Goal: Information Seeking & Learning: Learn about a topic

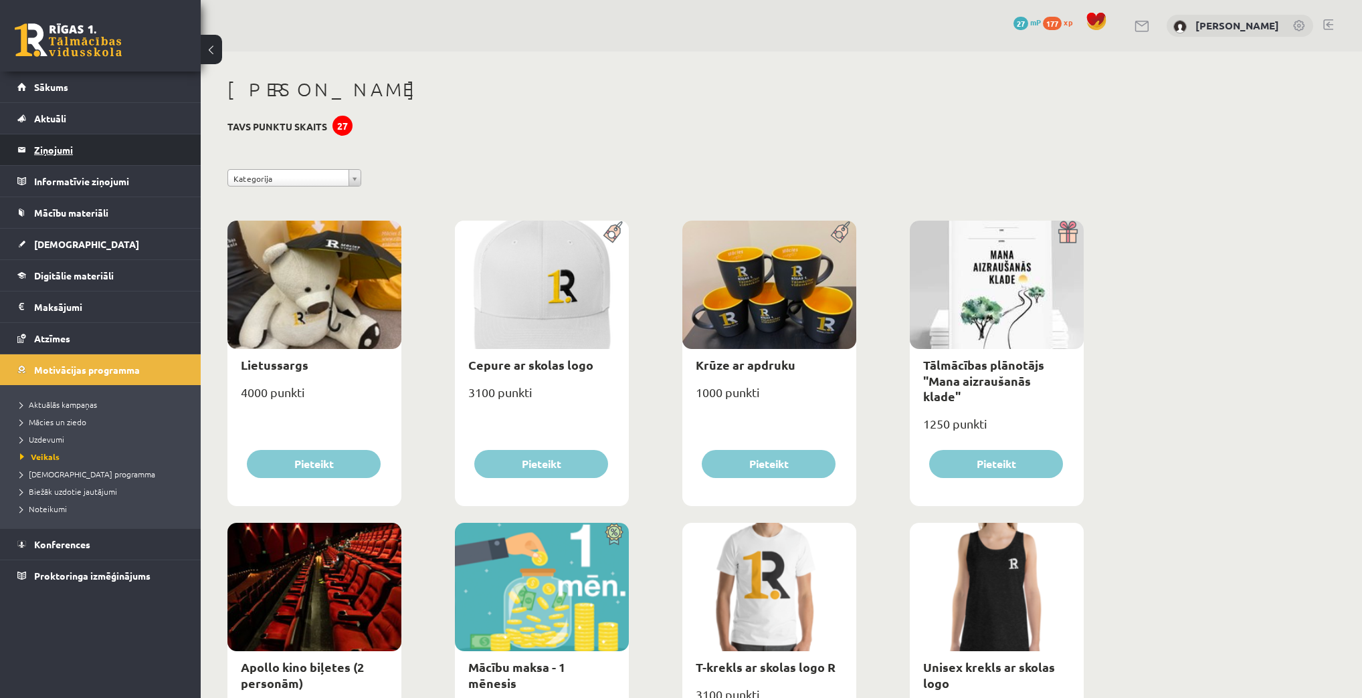
click at [67, 143] on legend "Ziņojumi 0" at bounding box center [109, 149] width 150 height 31
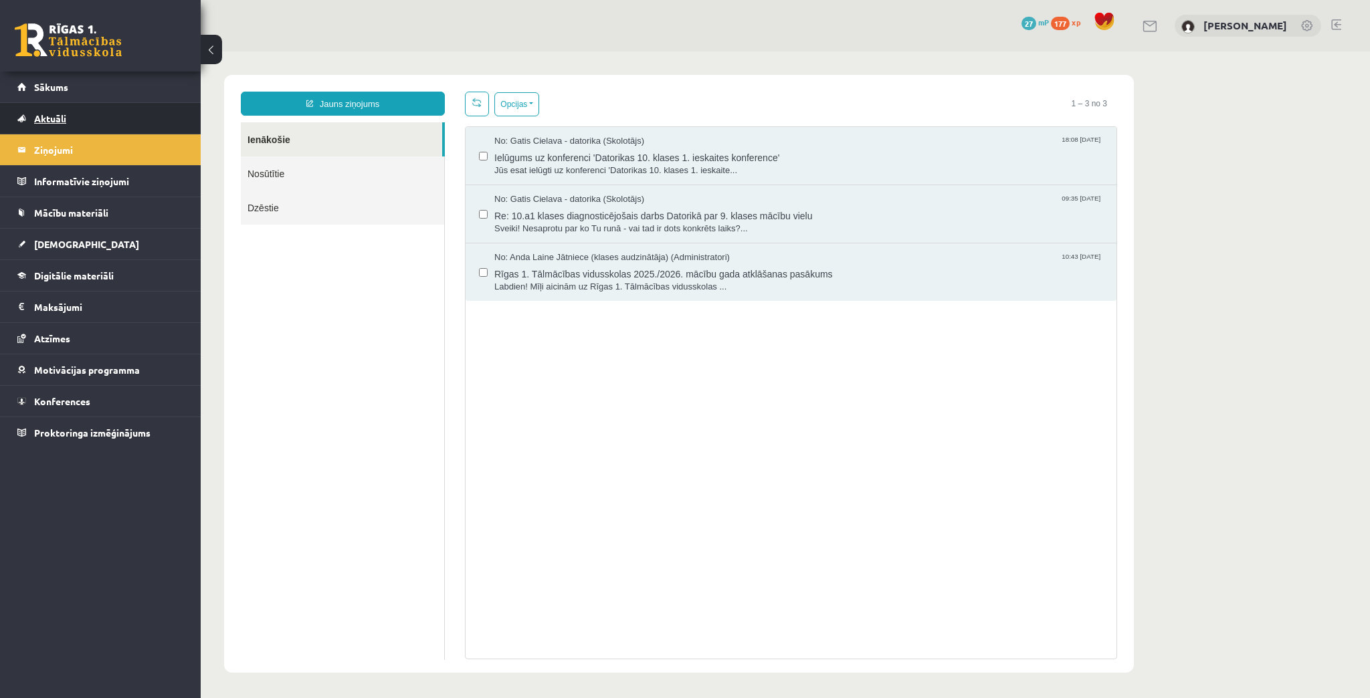
click at [59, 115] on span "Aktuāli" at bounding box center [50, 118] width 32 height 12
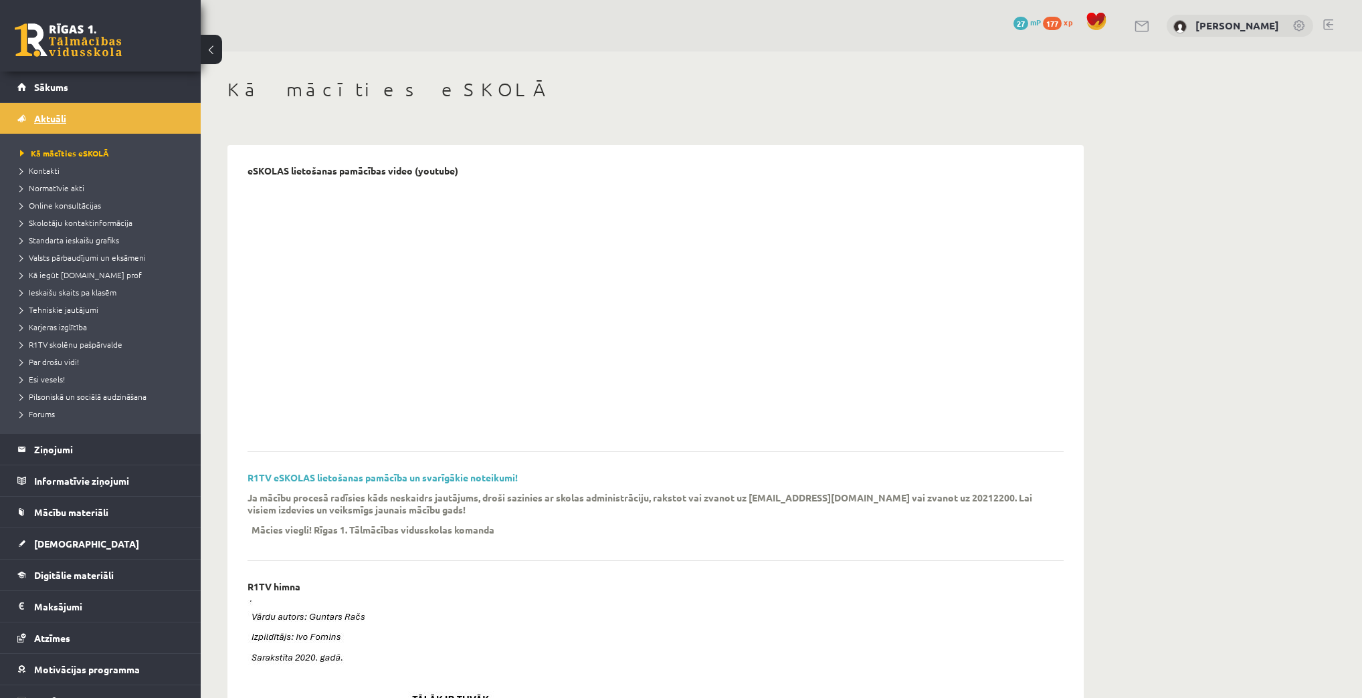
click at [53, 110] on link "Aktuāli" at bounding box center [100, 118] width 167 height 31
click at [49, 470] on legend "Informatīvie ziņojumi 0" at bounding box center [109, 480] width 150 height 31
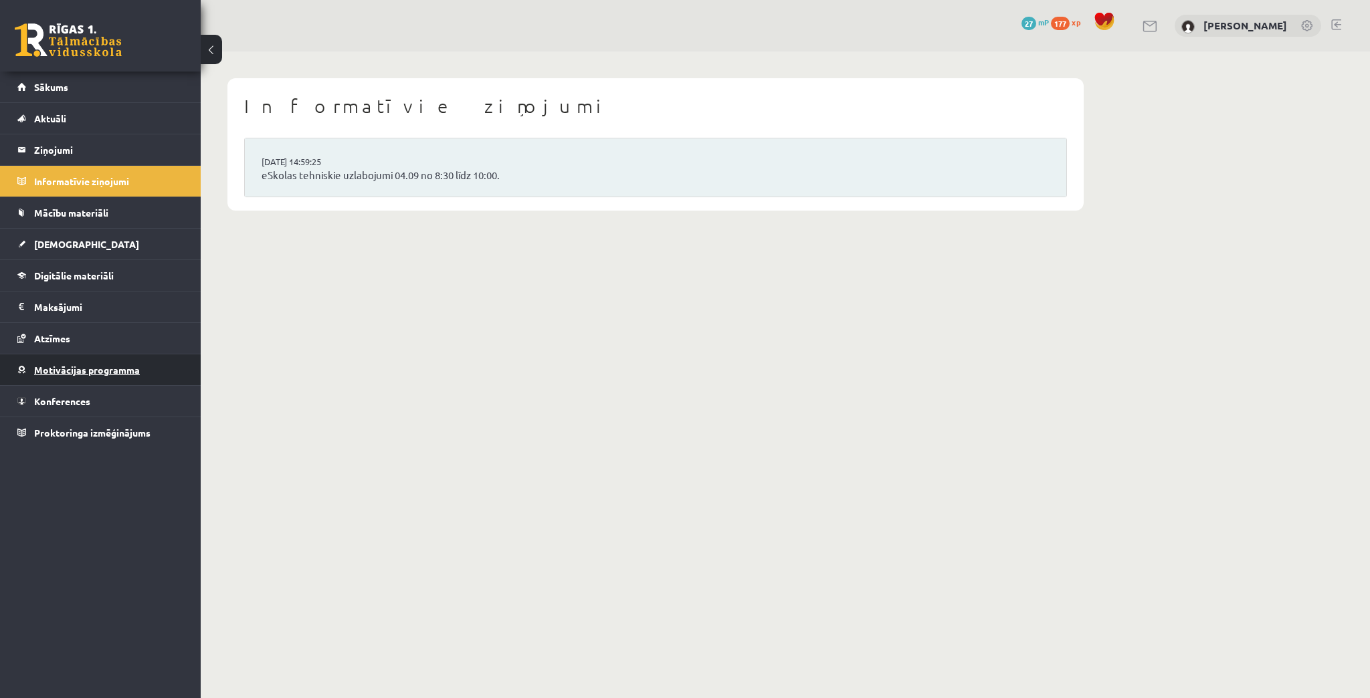
click at [19, 358] on link "Motivācijas programma" at bounding box center [100, 369] width 167 height 31
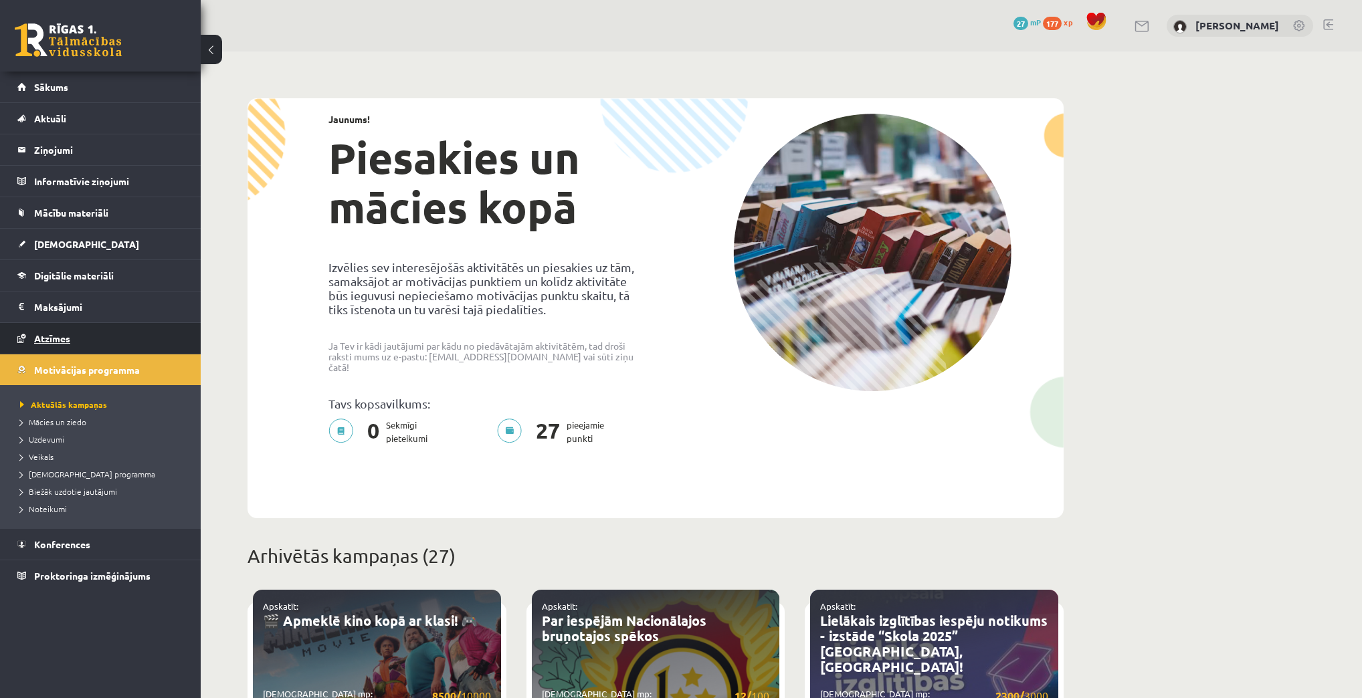
click at [25, 331] on link "Atzīmes" at bounding box center [100, 338] width 167 height 31
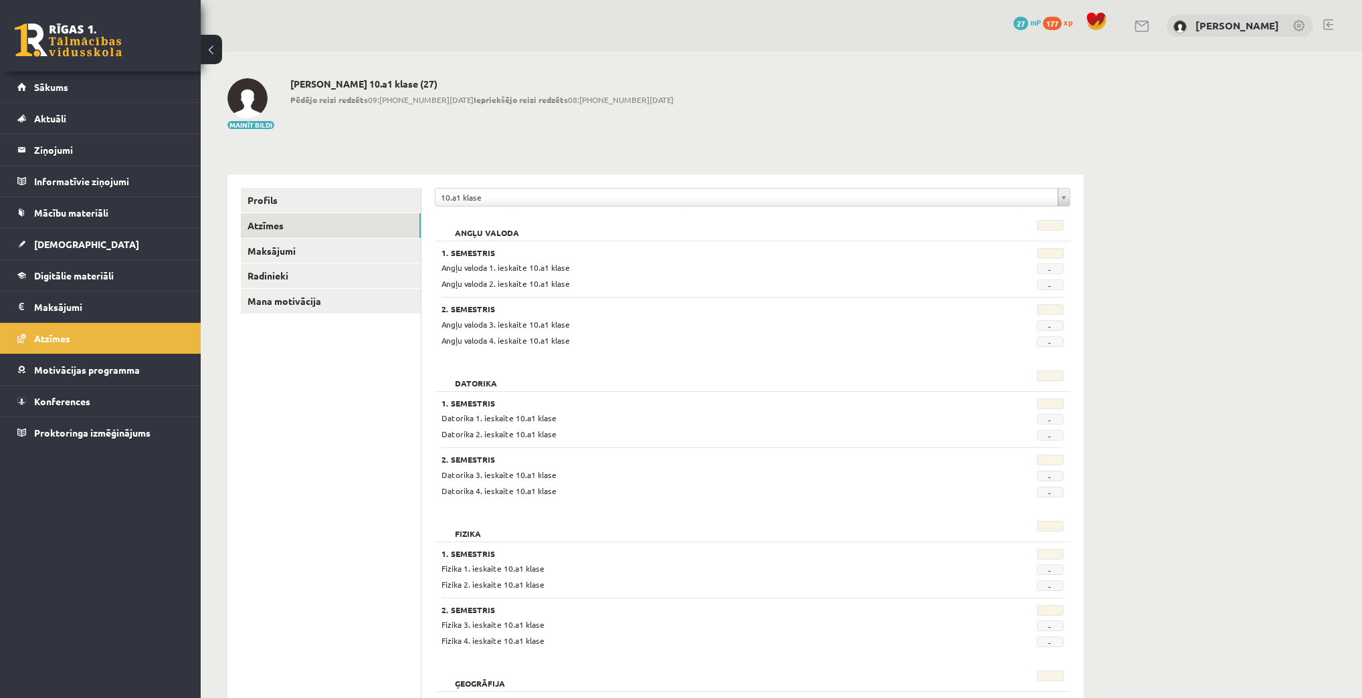
click at [31, 305] on link "Maksājumi 0" at bounding box center [100, 307] width 167 height 31
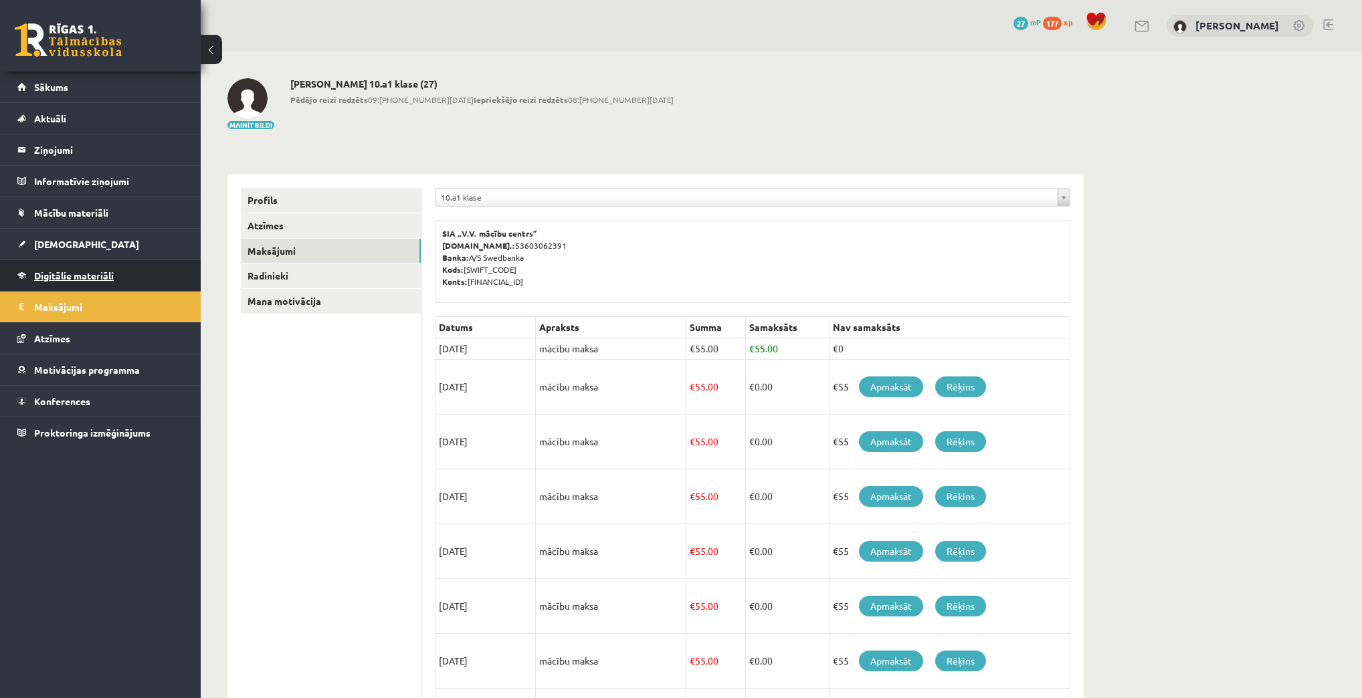
click at [37, 274] on span "Digitālie materiāli" at bounding box center [74, 275] width 80 height 12
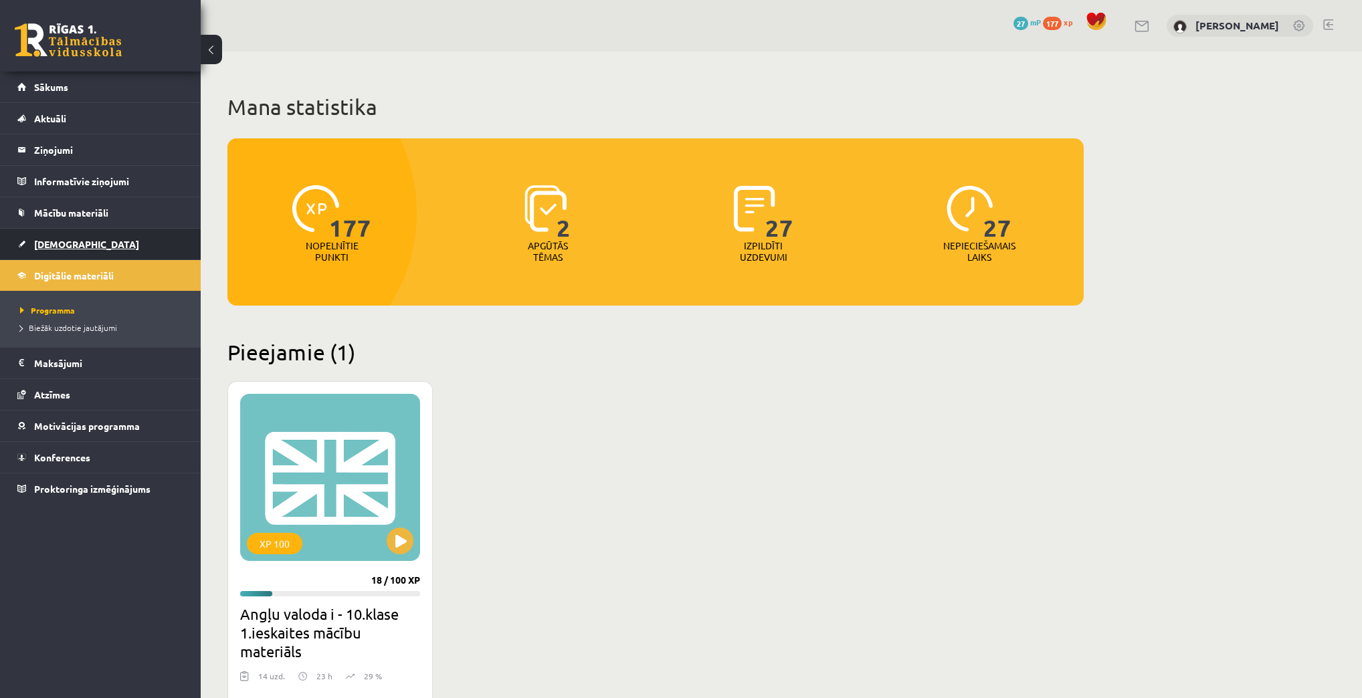
click at [45, 243] on span "[DEMOGRAPHIC_DATA]" at bounding box center [86, 244] width 105 height 12
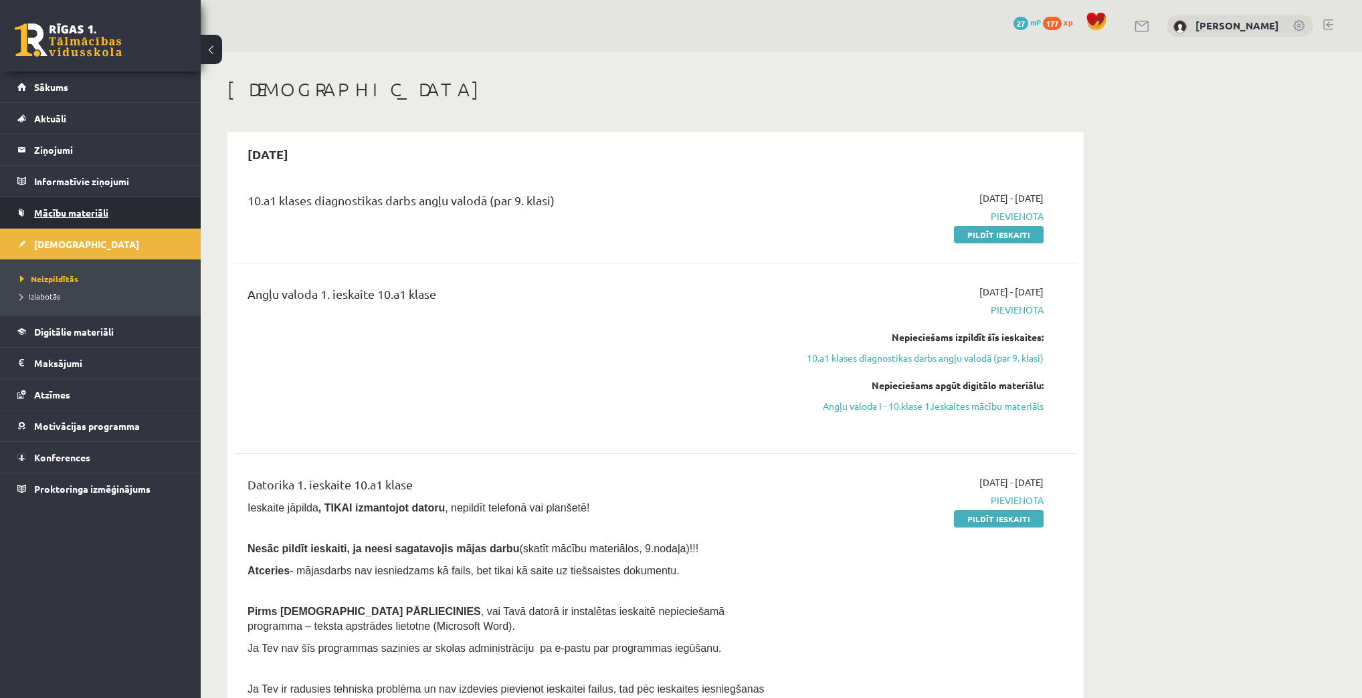
click at [60, 203] on link "Mācību materiāli" at bounding box center [100, 212] width 167 height 31
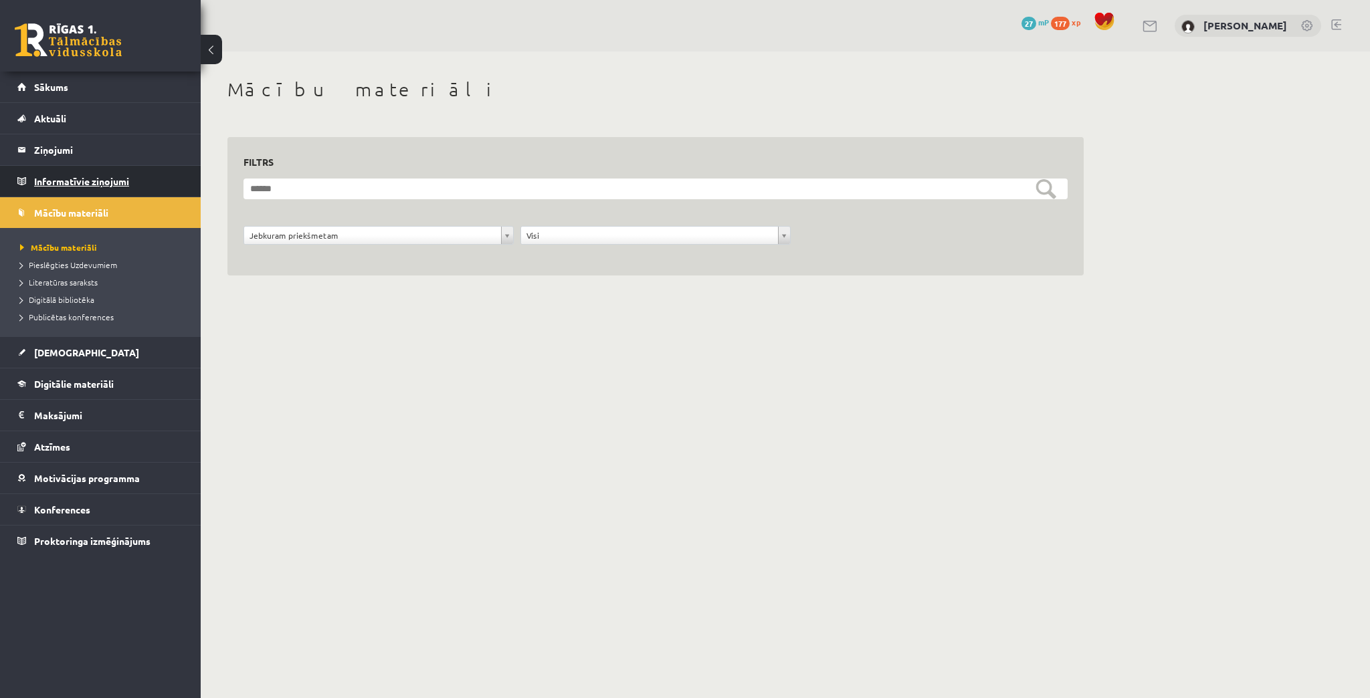
click at [66, 181] on legend "Informatīvie ziņojumi 0" at bounding box center [109, 181] width 150 height 31
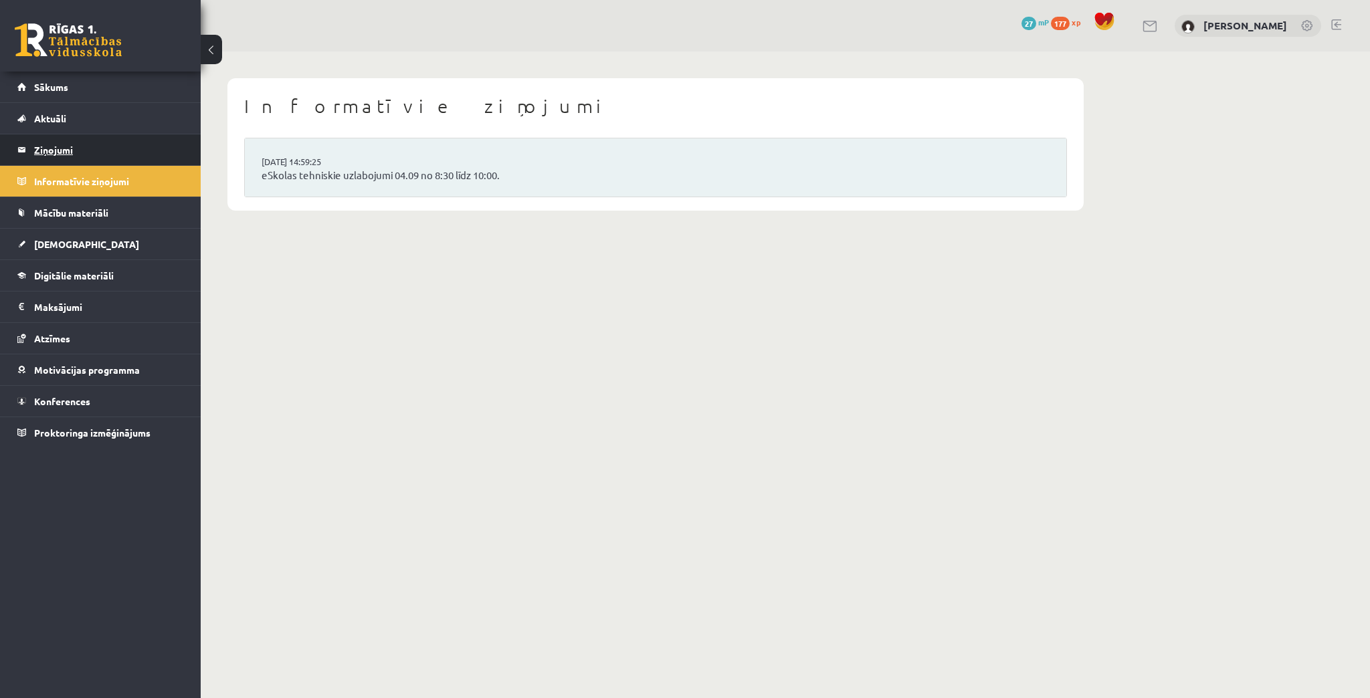
click at [72, 144] on legend "Ziņojumi 0" at bounding box center [109, 149] width 150 height 31
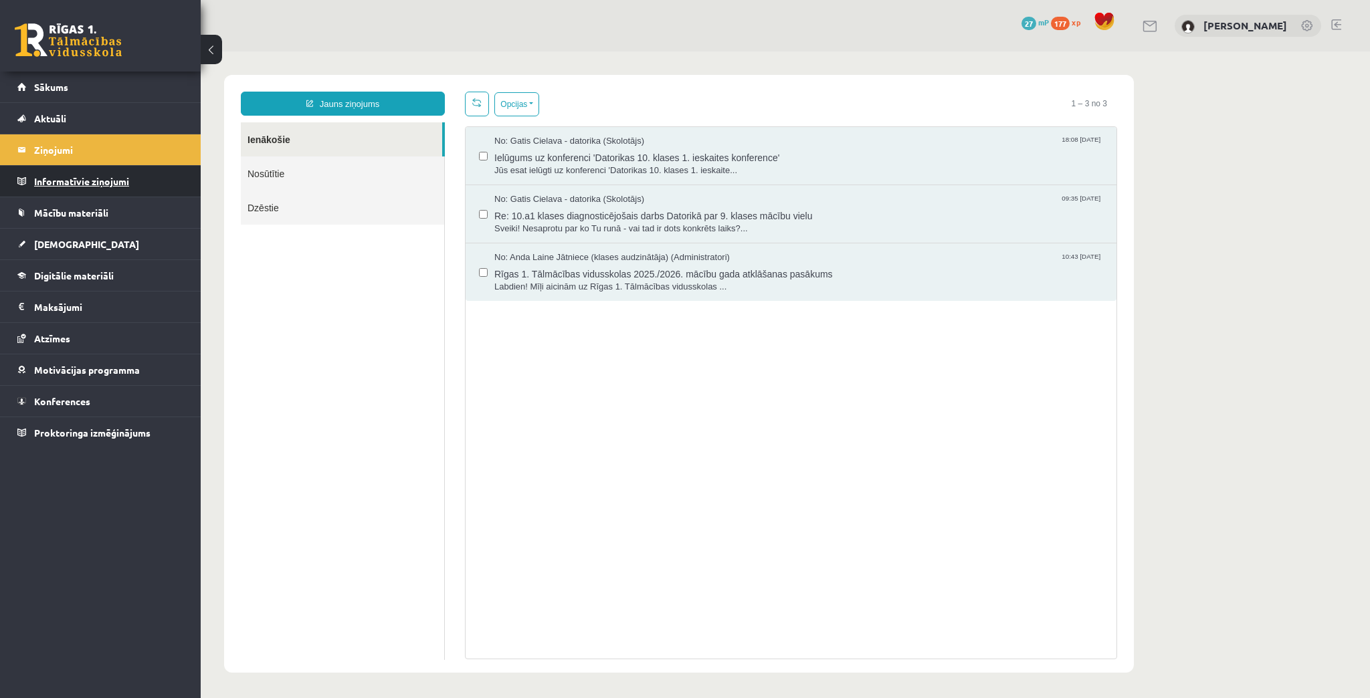
click at [81, 175] on legend "Informatīvie ziņojumi 0" at bounding box center [109, 181] width 150 height 31
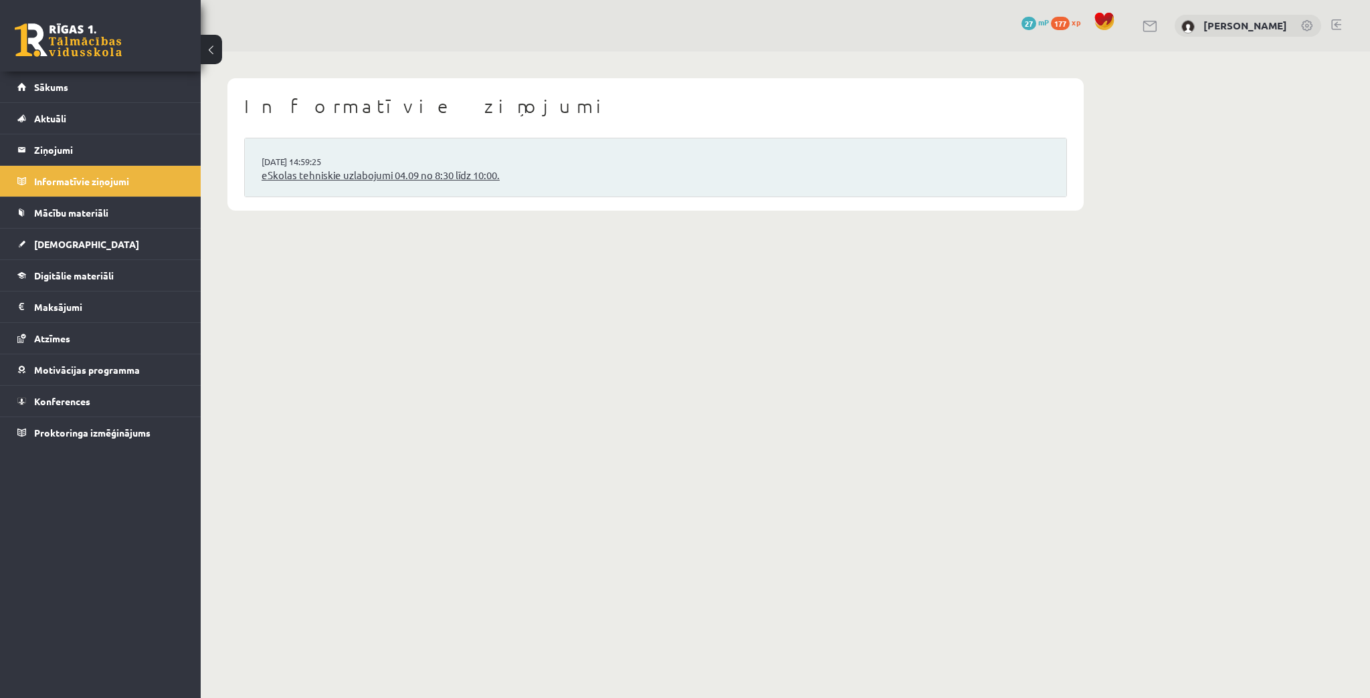
click at [381, 169] on link "eSkolas tehniskie uzlabojumi 04.09 no 8:30 līdz 10:00." at bounding box center [655, 175] width 788 height 15
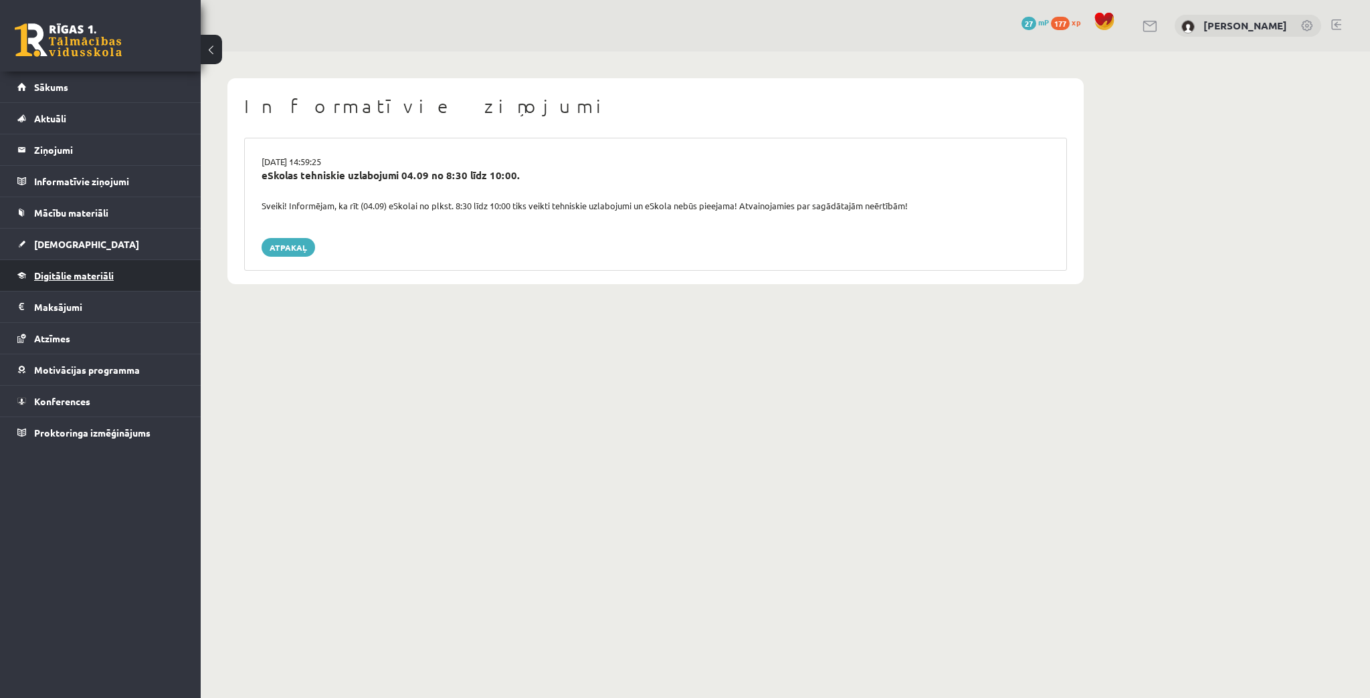
click at [33, 268] on link "Digitālie materiāli" at bounding box center [100, 275] width 167 height 31
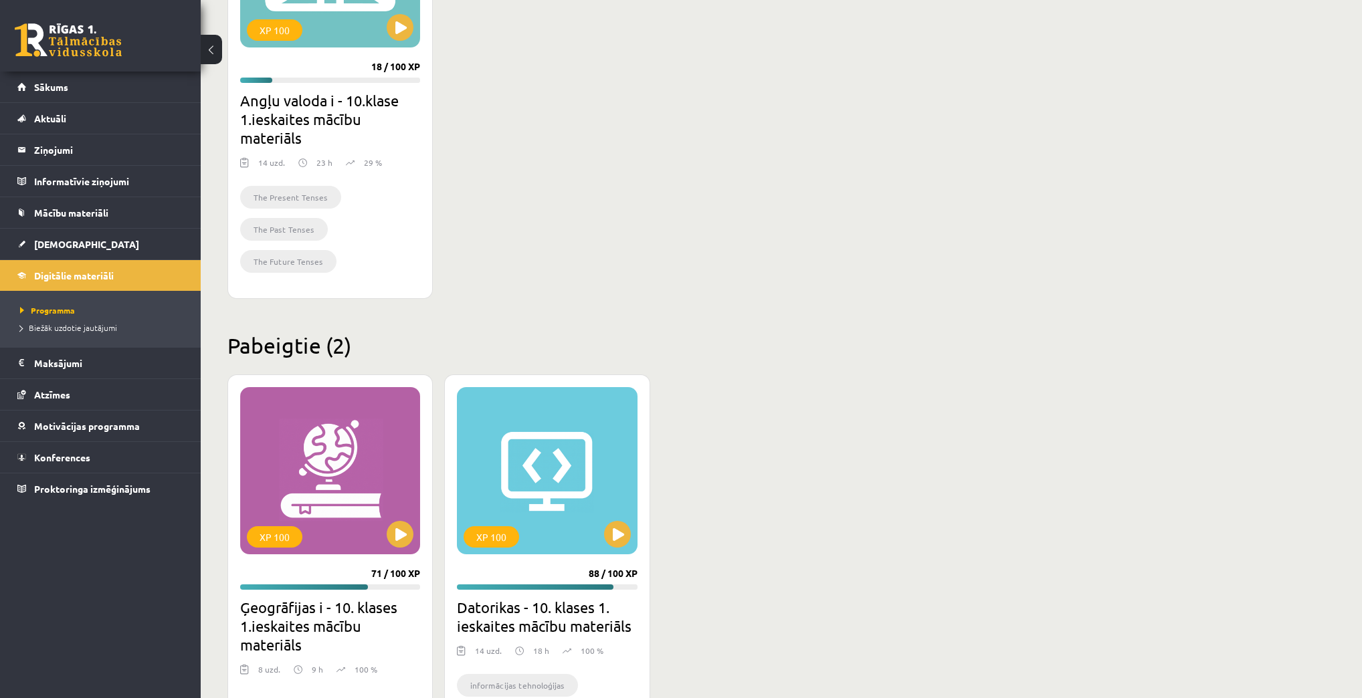
scroll to position [201, 0]
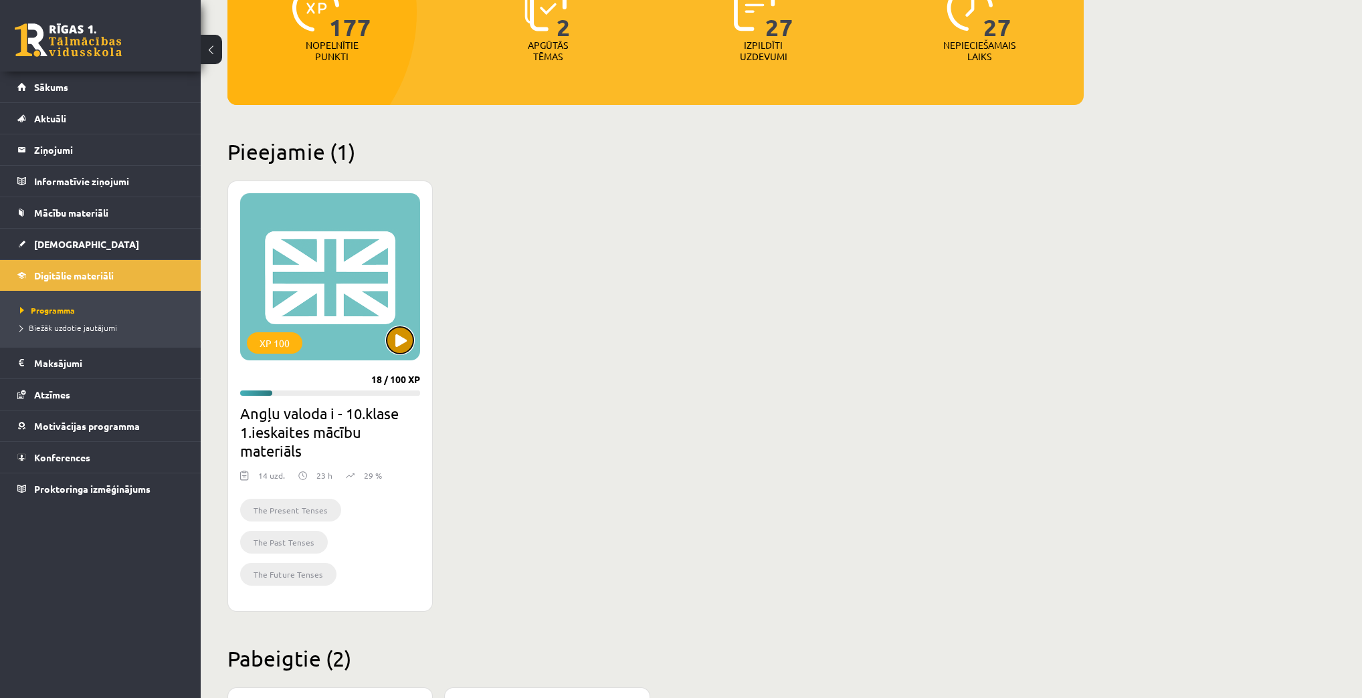
click at [393, 344] on button at bounding box center [400, 340] width 27 height 27
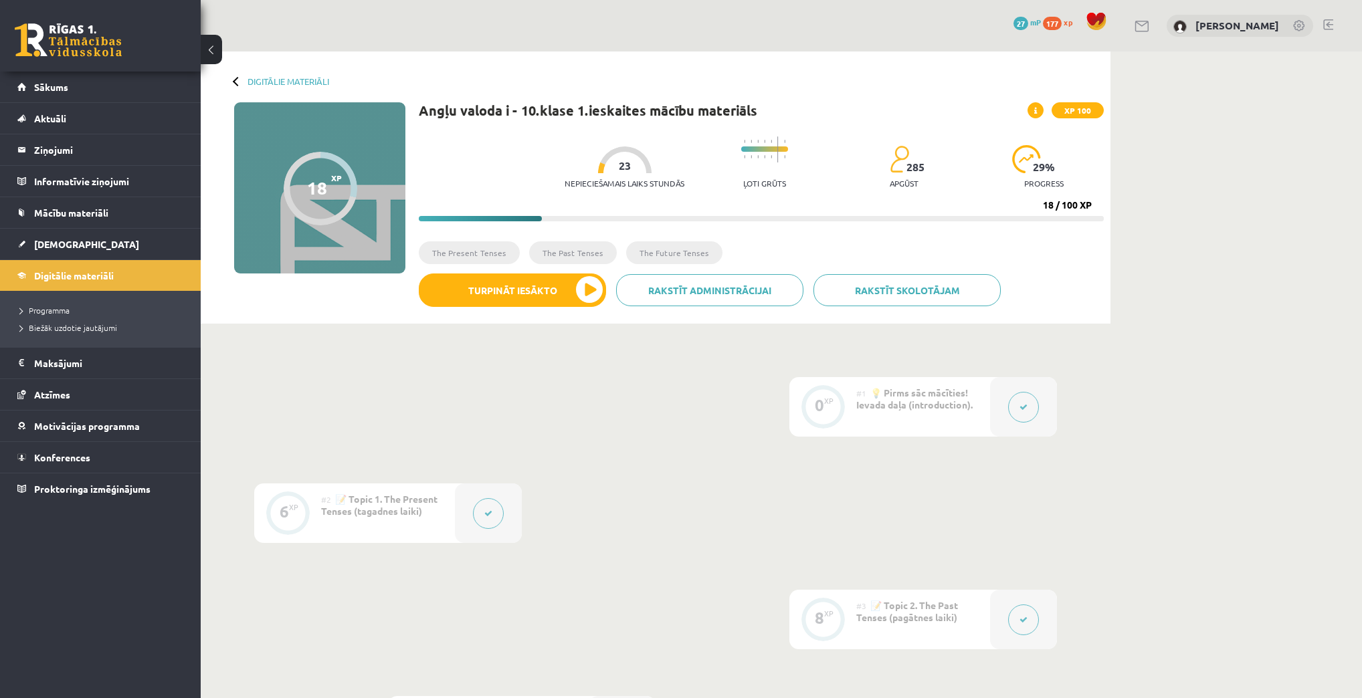
click at [554, 288] on button "Turpināt iesākto" at bounding box center [512, 290] width 187 height 33
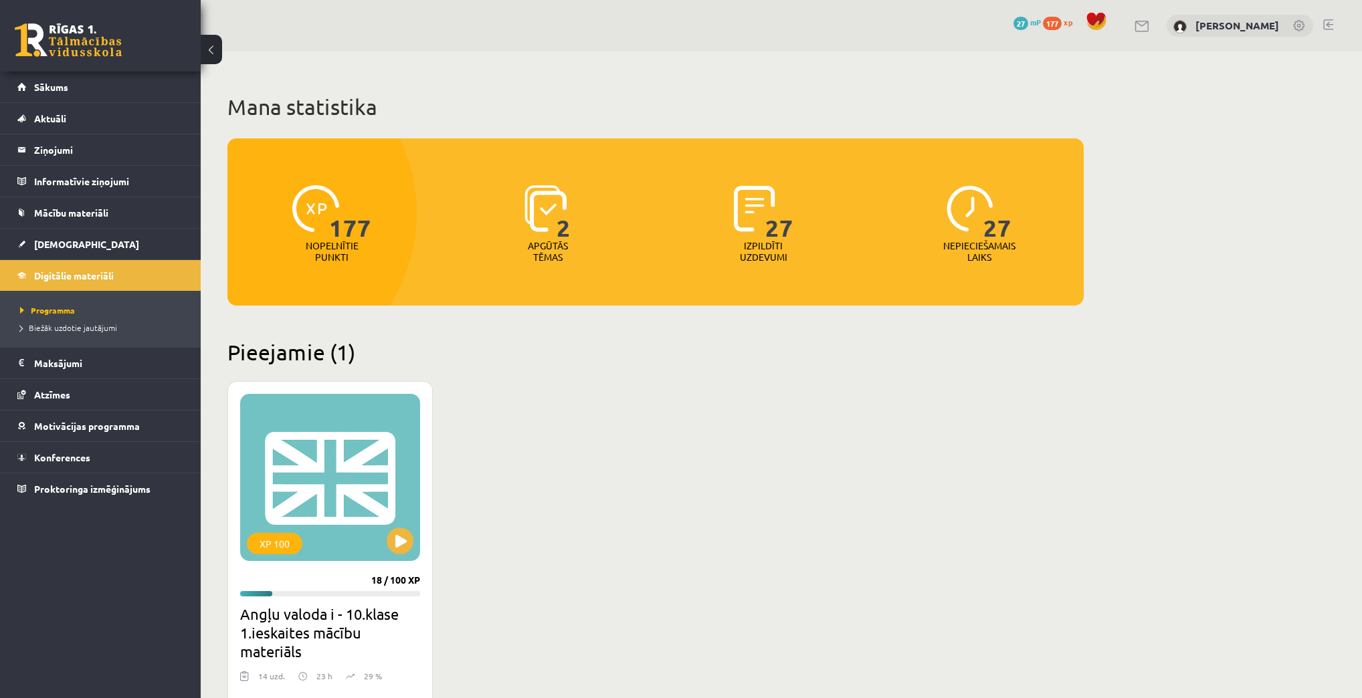
scroll to position [201, 0]
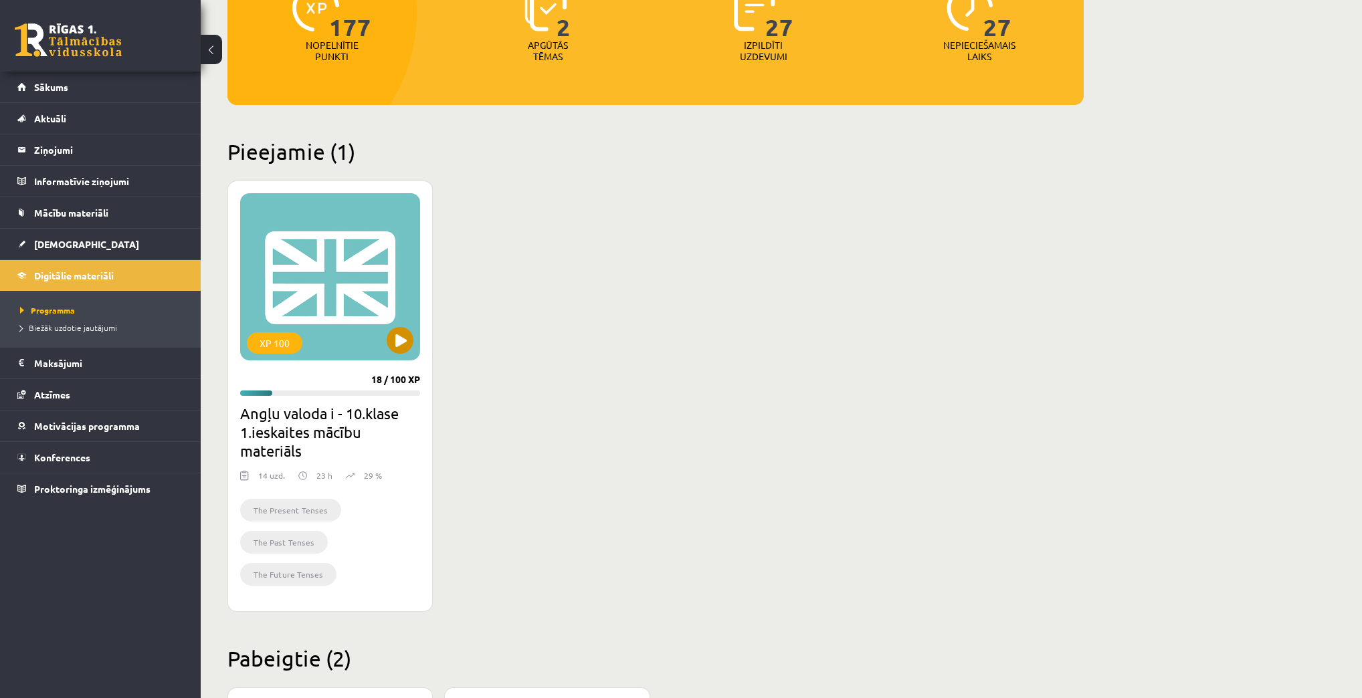
click at [385, 334] on div "XP 100" at bounding box center [330, 276] width 180 height 167
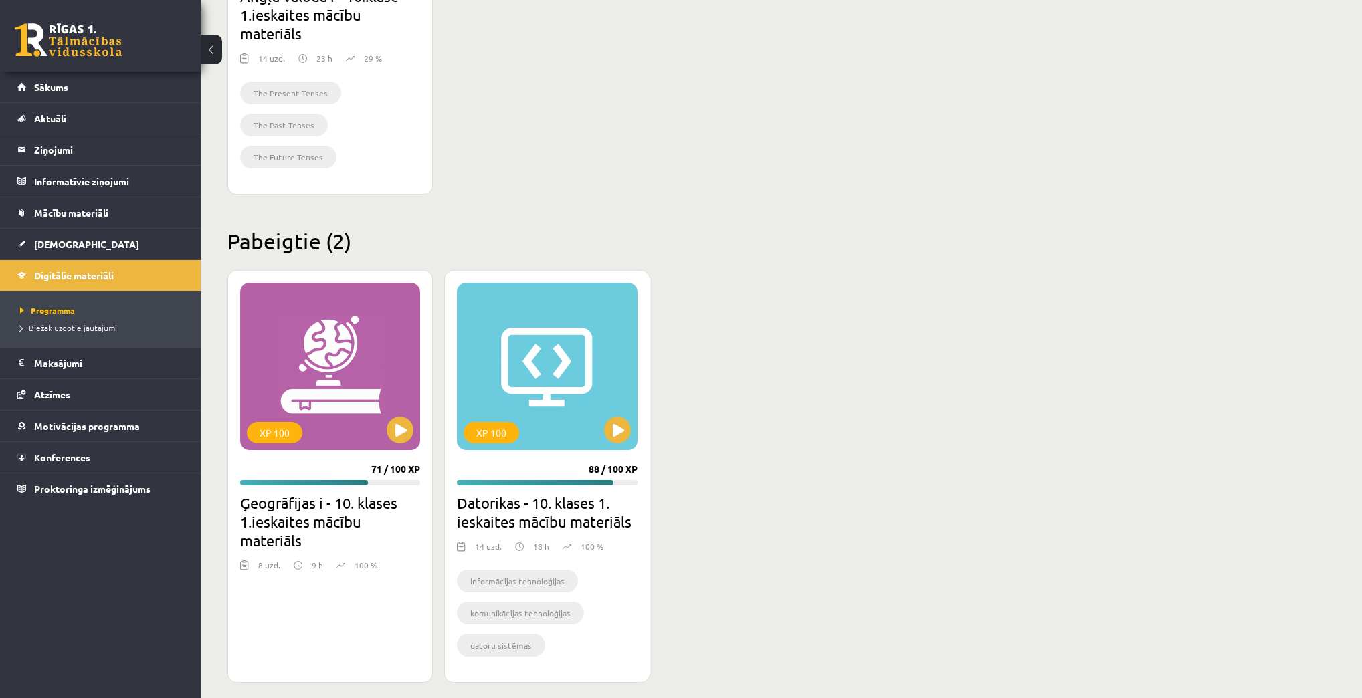
scroll to position [629, 0]
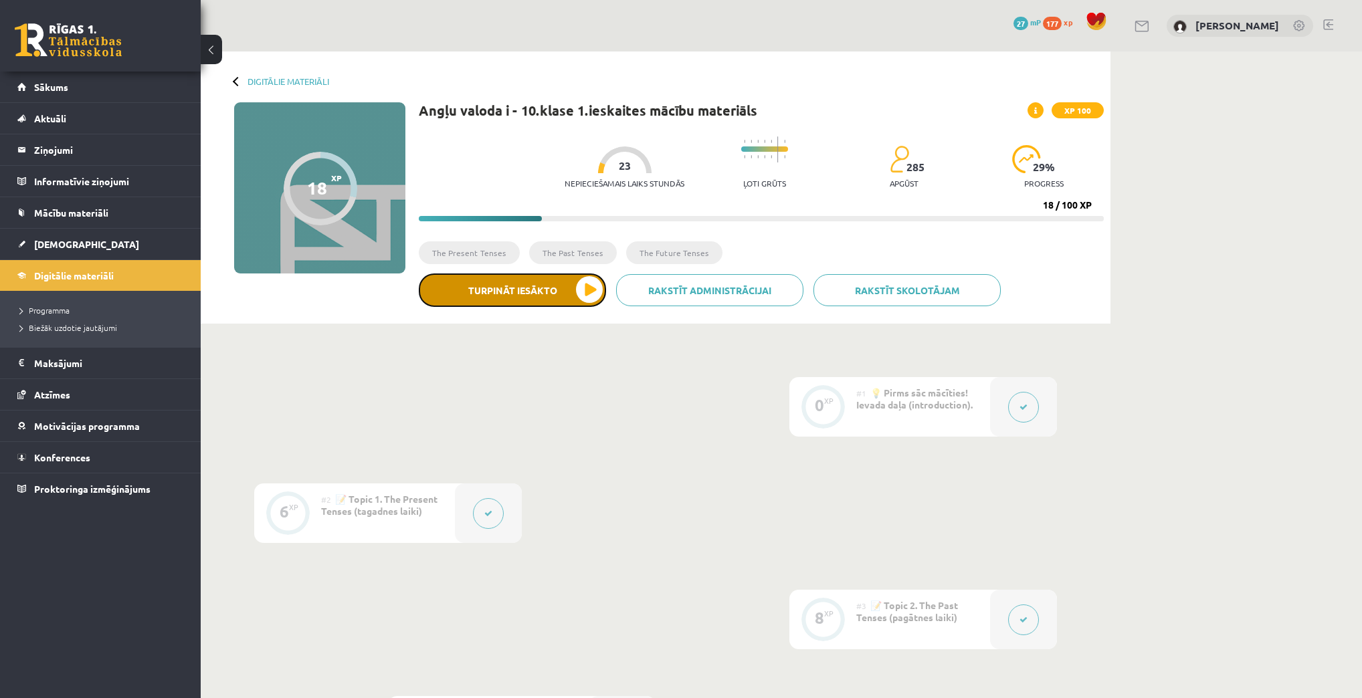
click at [578, 289] on button "Turpināt iesākto" at bounding box center [512, 290] width 187 height 33
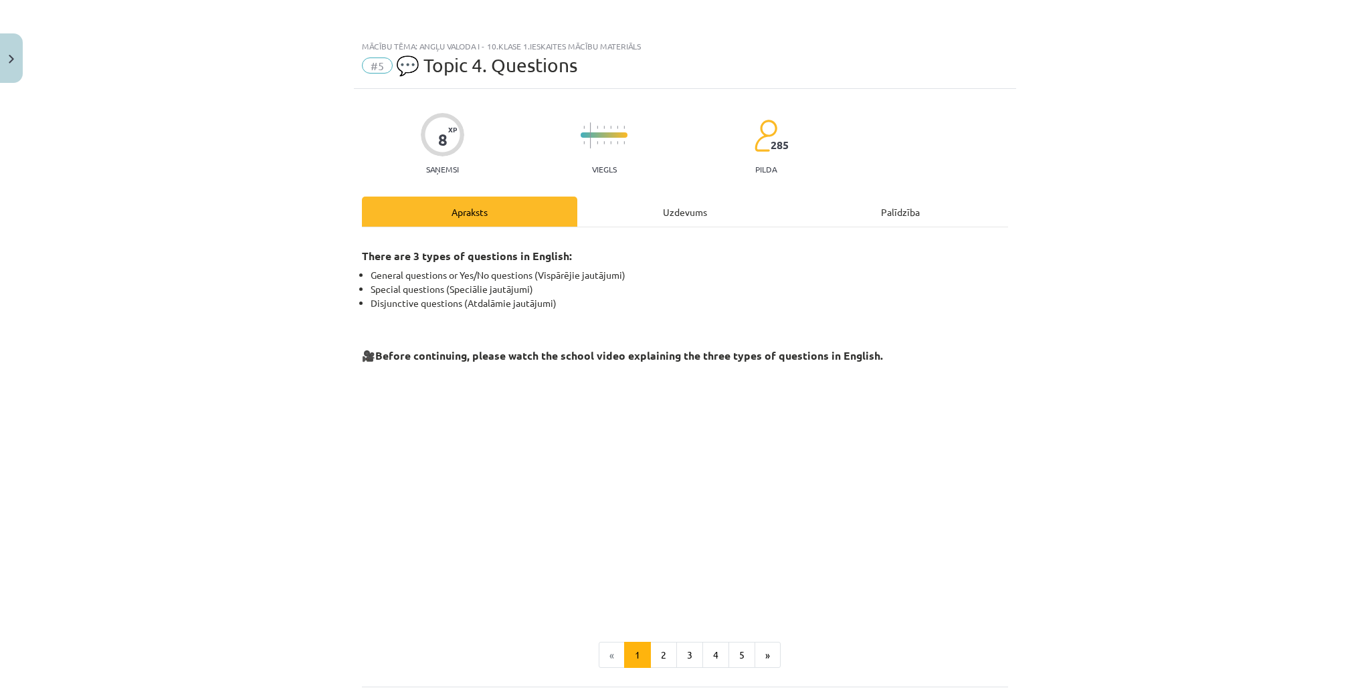
drag, startPoint x: 1067, startPoint y: 659, endPoint x: 1085, endPoint y: 657, distance: 18.2
click at [1068, 659] on div "Mācību tēma: Angļu valoda i - 10.klase 1.ieskaites mācību materiāls #5 💬 Topic …" at bounding box center [685, 349] width 1370 height 698
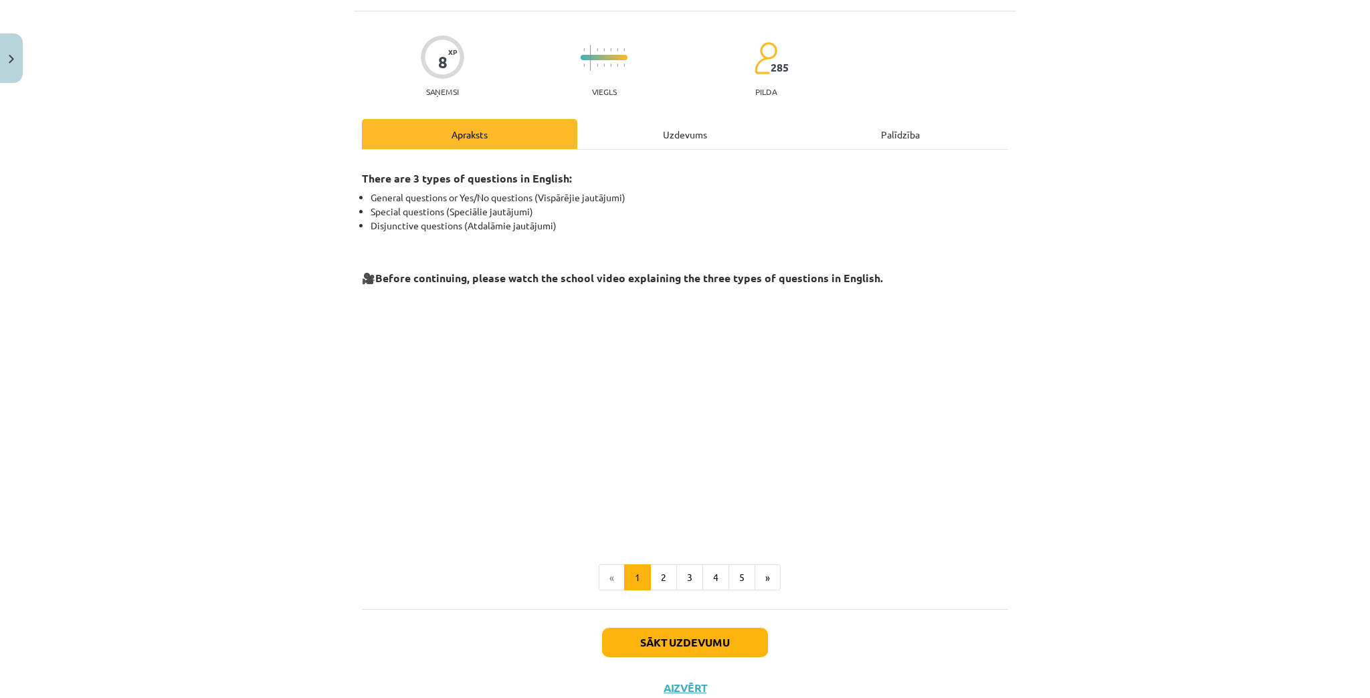
scroll to position [107, 0]
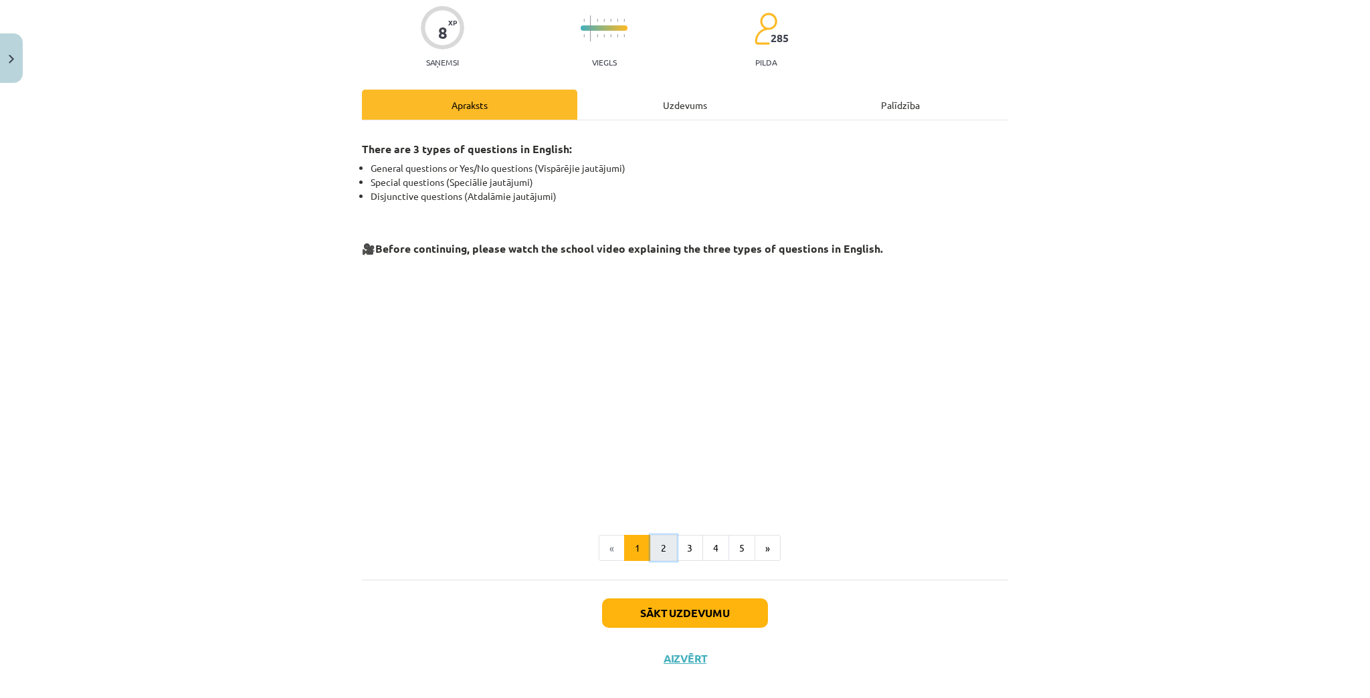
click at [661, 548] on button "2" at bounding box center [663, 548] width 27 height 27
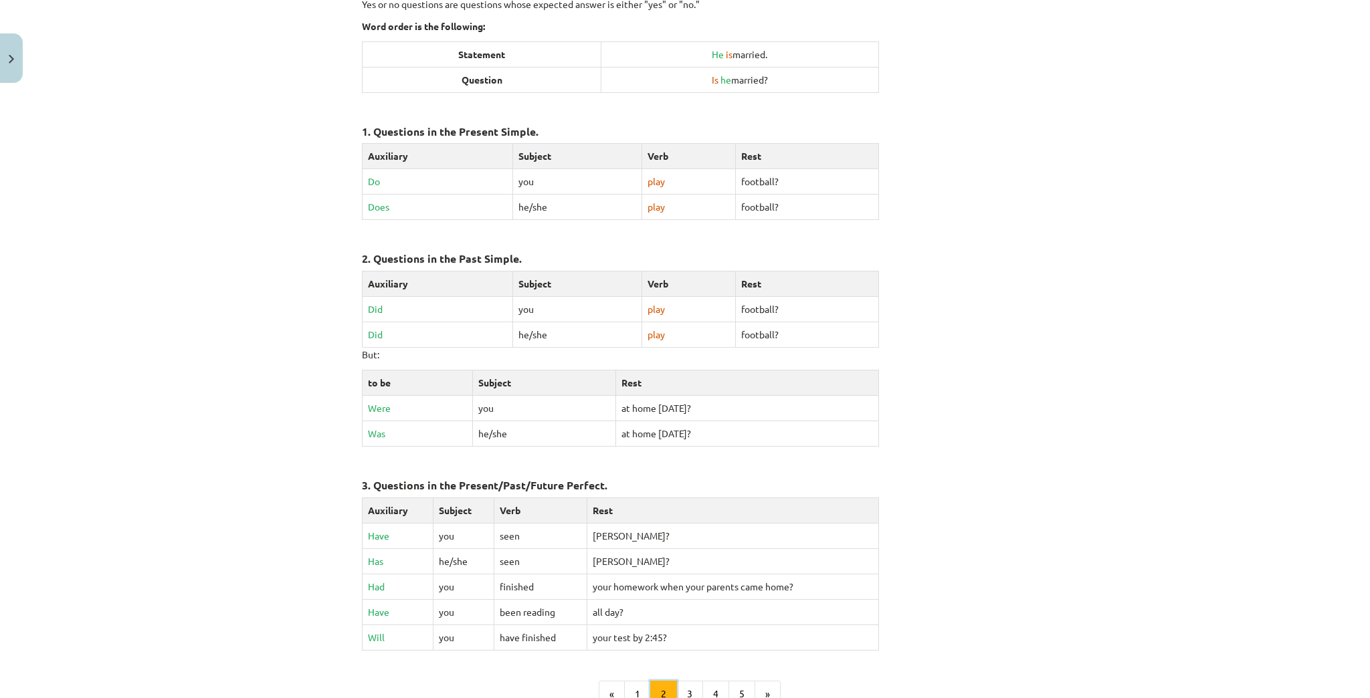
scroll to position [283, 0]
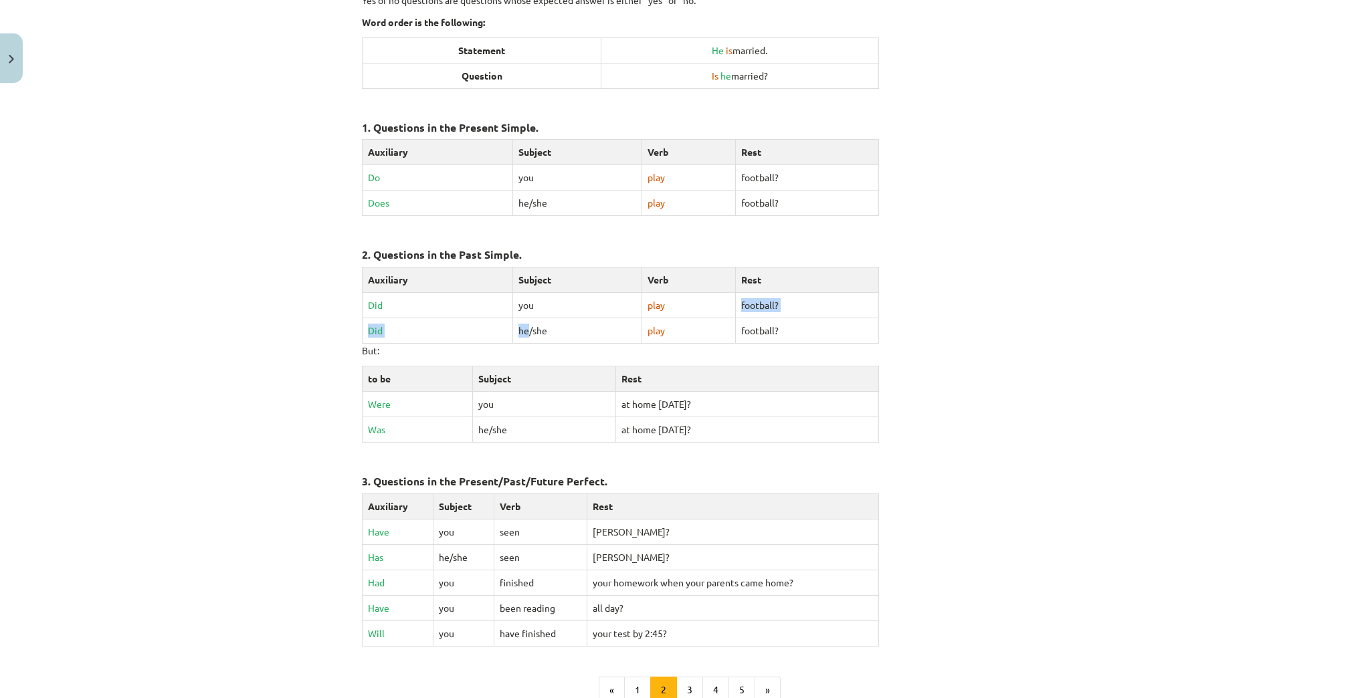
drag, startPoint x: 548, startPoint y: 312, endPoint x: 712, endPoint y: 295, distance: 164.1
click at [712, 295] on tbody "Auxiliary Subject Verb Rest Did you play football? Did he/she play football?" at bounding box center [620, 305] width 516 height 76
click at [452, 397] on td "Were" at bounding box center [417, 404] width 110 height 25
drag, startPoint x: 503, startPoint y: 389, endPoint x: 503, endPoint y: 396, distance: 7.4
click at [503, 396] on tbody "to be Subject Rest Were you at home yesterday? Was he/she at home yesterday?" at bounding box center [620, 404] width 516 height 76
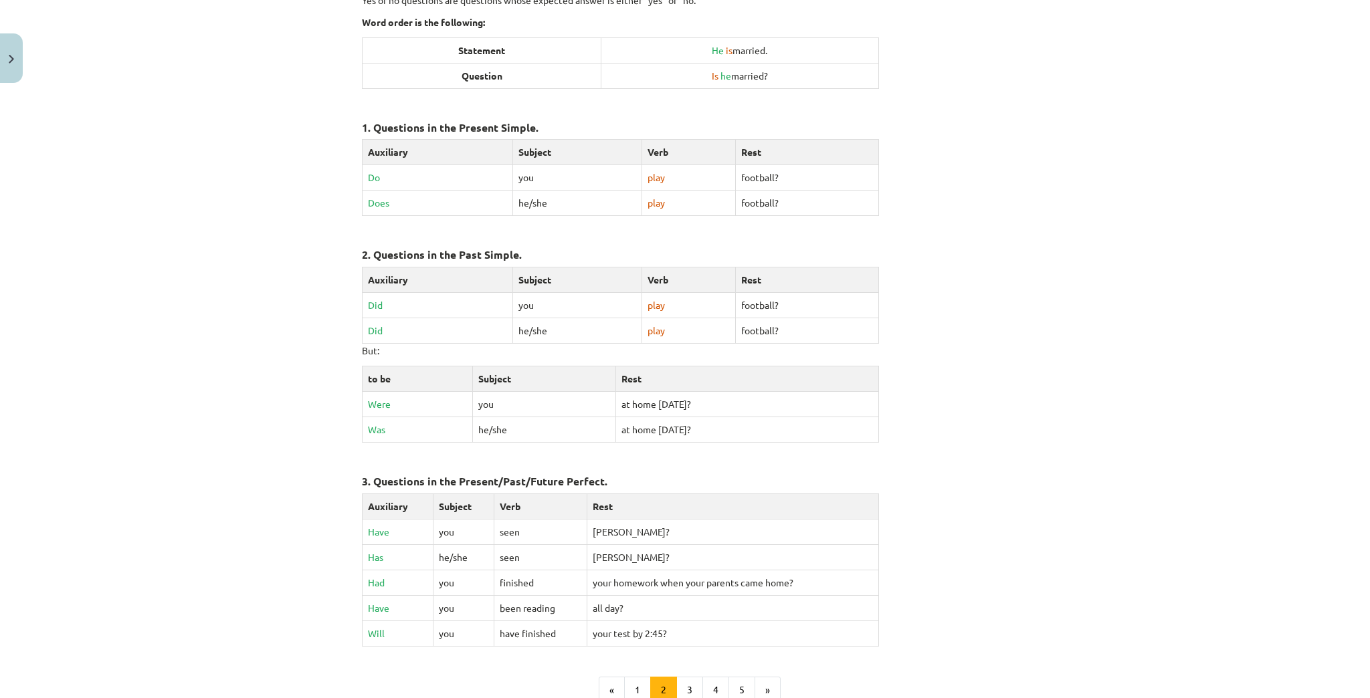
click at [704, 399] on td "at home yesterday?" at bounding box center [747, 404] width 262 height 25
drag, startPoint x: 704, startPoint y: 400, endPoint x: 707, endPoint y: 380, distance: 20.3
click at [706, 392] on td "at home yesterday?" at bounding box center [747, 404] width 262 height 25
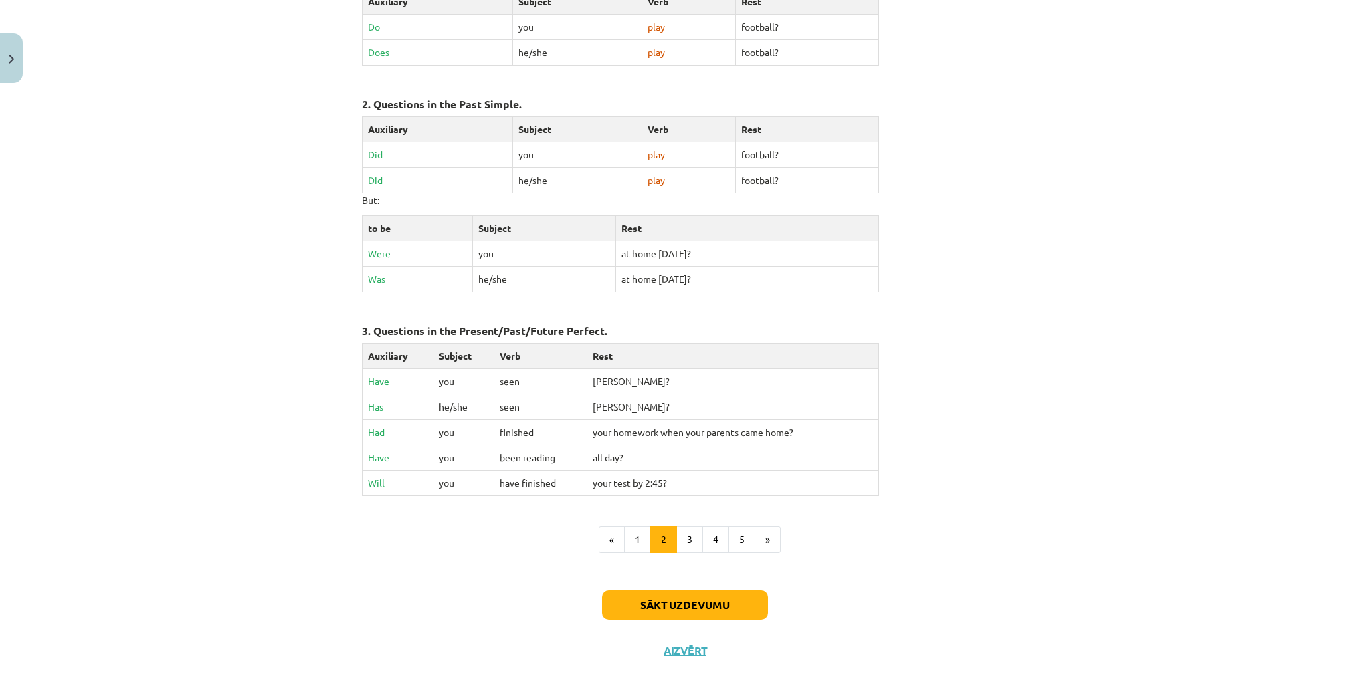
scroll to position [436, 0]
click at [692, 528] on button "3" at bounding box center [689, 537] width 27 height 27
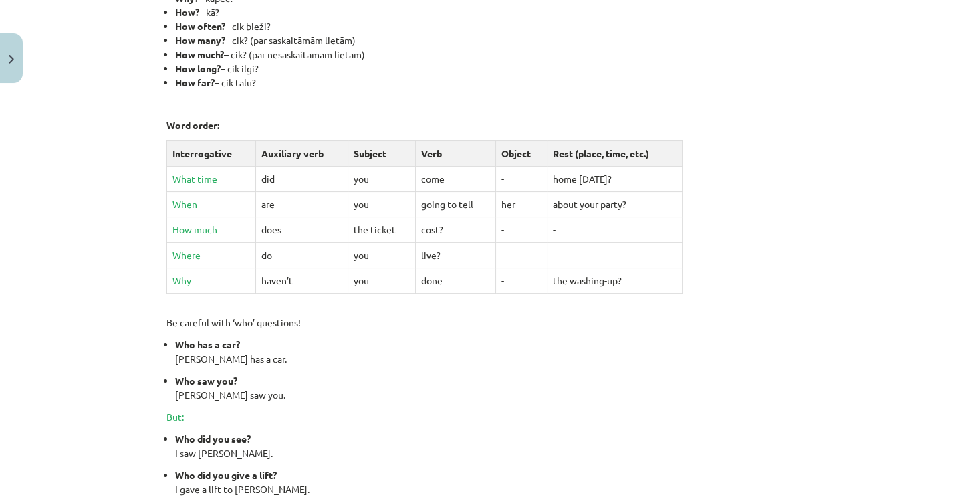
scroll to position [420, 0]
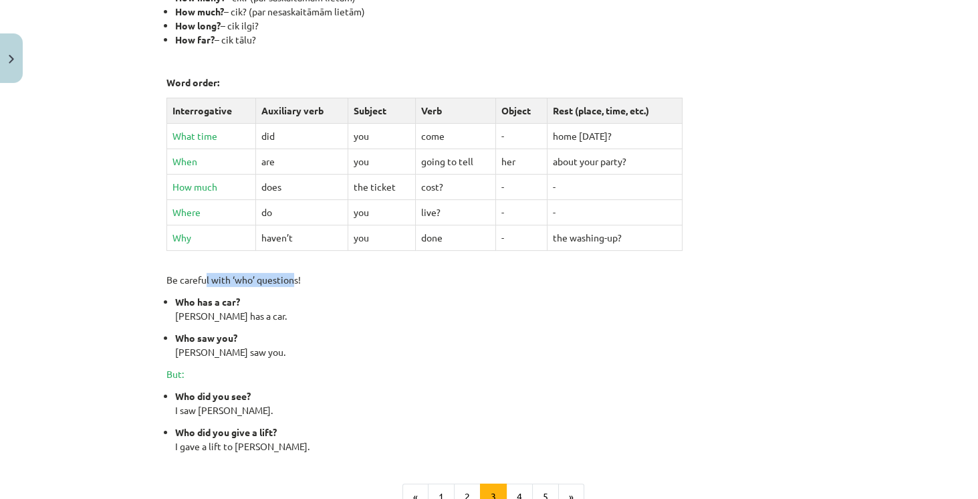
drag, startPoint x: 219, startPoint y: 278, endPoint x: 290, endPoint y: 277, distance: 71.6
click at [290, 277] on p "Be careful with ‘who’ questions!" at bounding box center [490, 280] width 646 height 14
click at [292, 303] on p "Who has a car? John has a car." at bounding box center [493, 309] width 637 height 28
drag, startPoint x: 177, startPoint y: 307, endPoint x: 279, endPoint y: 308, distance: 101.6
click at [279, 308] on p "Who has a car? John has a car." at bounding box center [493, 309] width 637 height 28
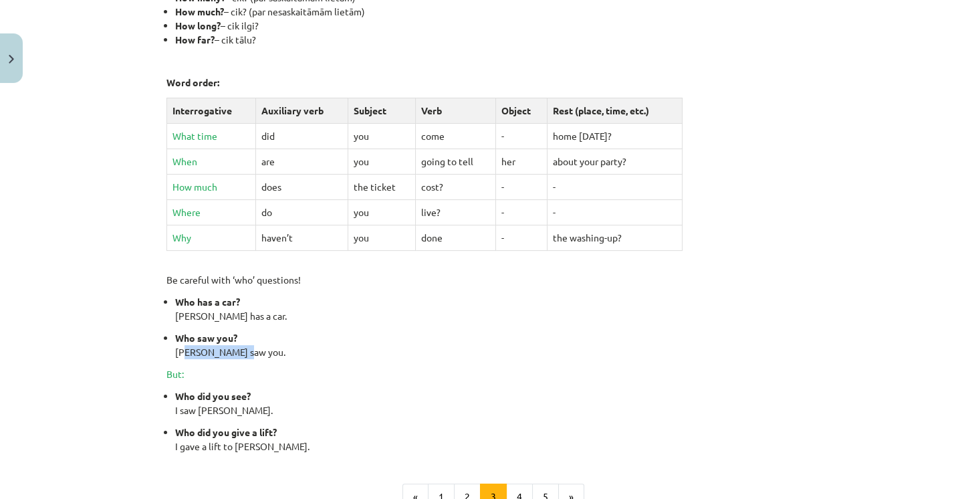
drag, startPoint x: 164, startPoint y: 348, endPoint x: 255, endPoint y: 355, distance: 91.9
click at [255, 355] on ul "Who has a car? John has a car. Who saw you? Mary saw you." at bounding box center [490, 327] width 646 height 64
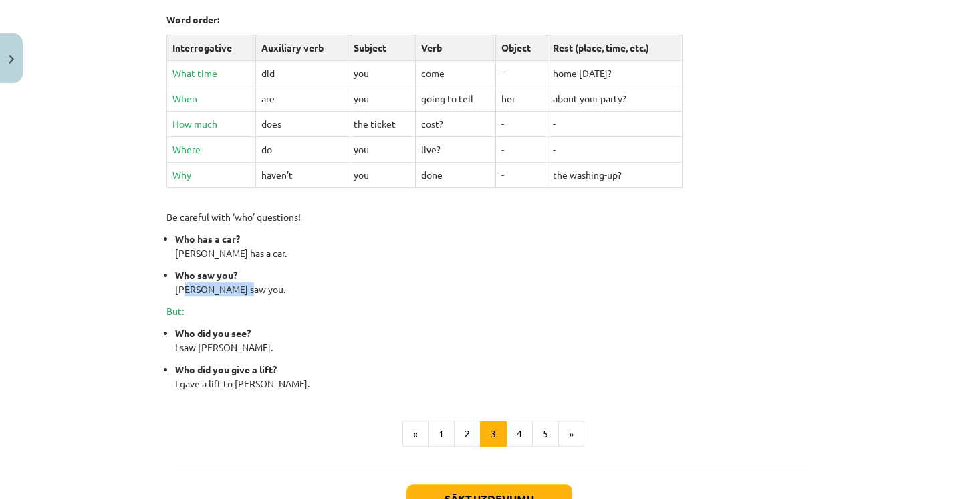
scroll to position [496, 0]
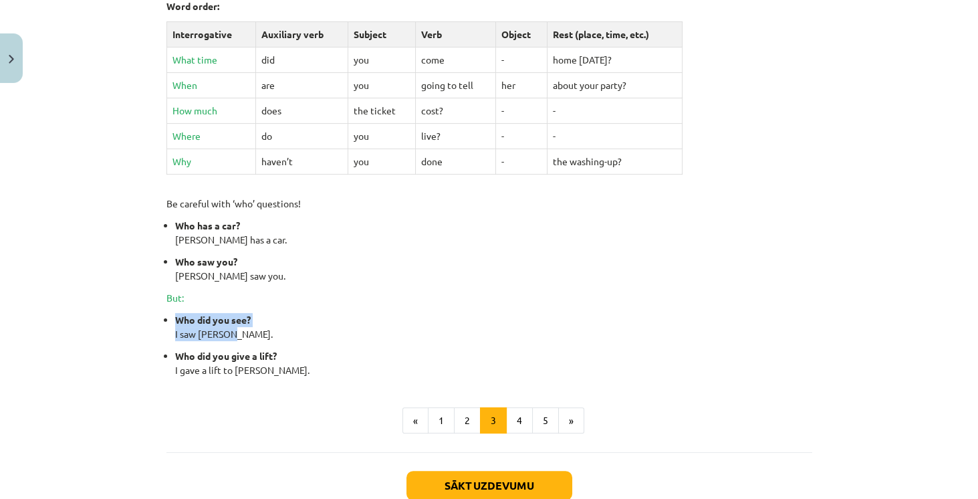
drag, startPoint x: 173, startPoint y: 314, endPoint x: 227, endPoint y: 334, distance: 58.2
click at [227, 334] on p "Who did you see? I saw John." at bounding box center [493, 327] width 637 height 28
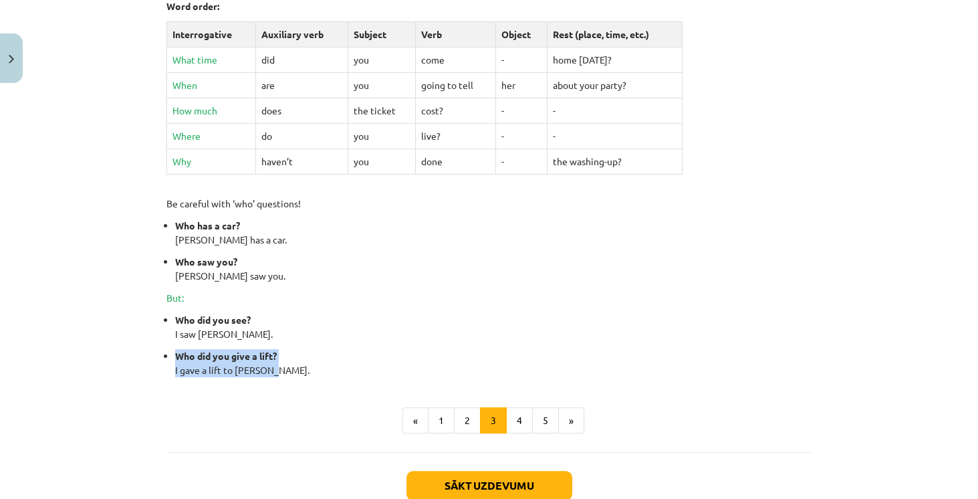
drag, startPoint x: 167, startPoint y: 349, endPoint x: 263, endPoint y: 362, distance: 96.5
click at [263, 362] on ul "Who did you see? I saw John. Who did you give a lift? I gave a lift to Peter." at bounding box center [490, 345] width 646 height 64
click at [499, 411] on button "3" at bounding box center [493, 420] width 27 height 27
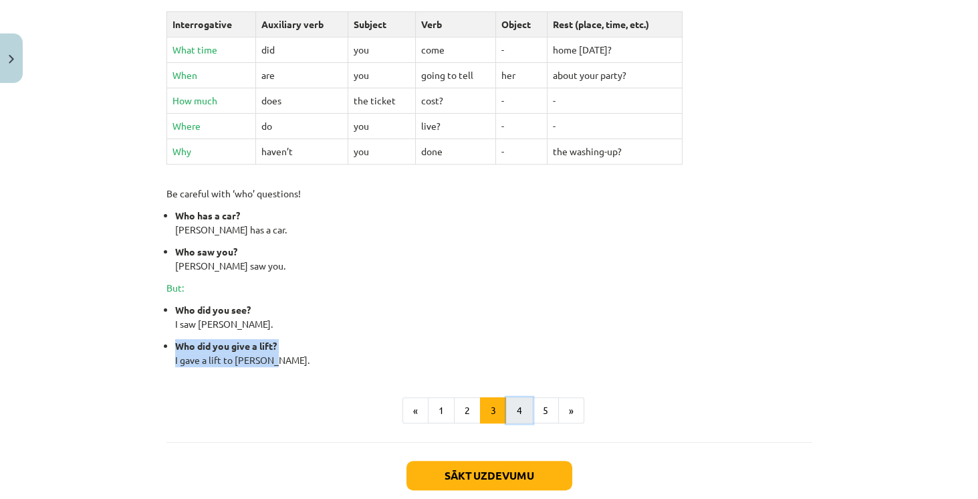
click at [524, 405] on button "4" at bounding box center [519, 410] width 27 height 27
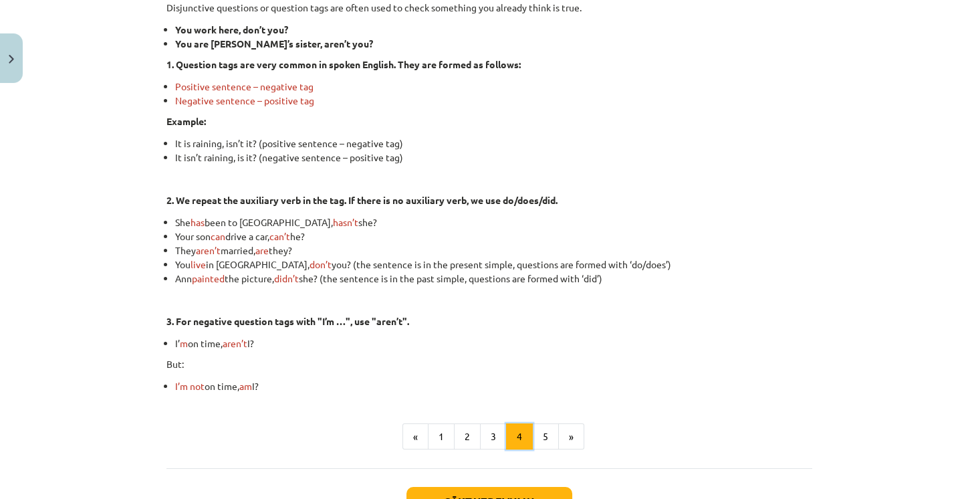
scroll to position [239, 0]
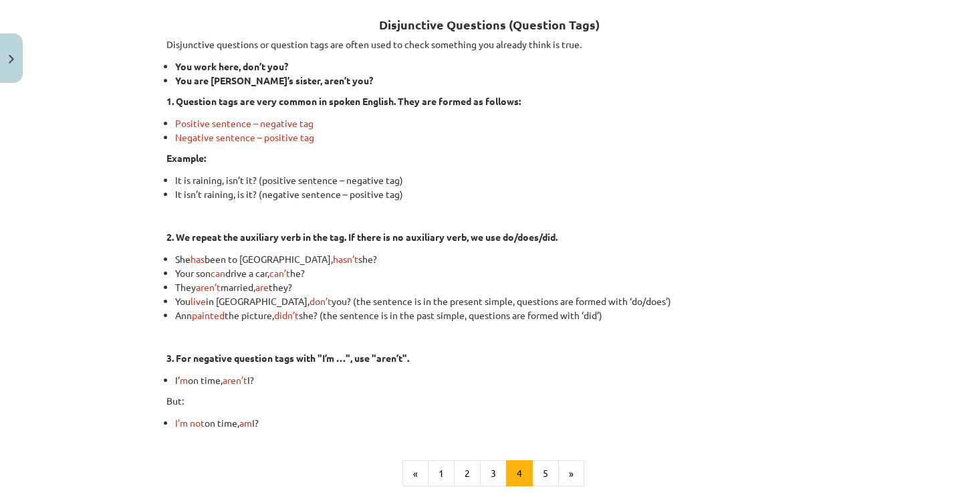
drag, startPoint x: 712, startPoint y: 79, endPoint x: 701, endPoint y: 82, distance: 11.0
click at [711, 79] on li "You are Tara’s sister, aren’t you?" at bounding box center [493, 81] width 637 height 14
drag, startPoint x: 750, startPoint y: 131, endPoint x: 733, endPoint y: 134, distance: 16.9
click at [742, 133] on ul "Positive sentence – negative tag Negative sentence – positive tag" at bounding box center [490, 130] width 646 height 28
click at [226, 116] on li "Positive sentence – negative tag" at bounding box center [493, 123] width 637 height 14
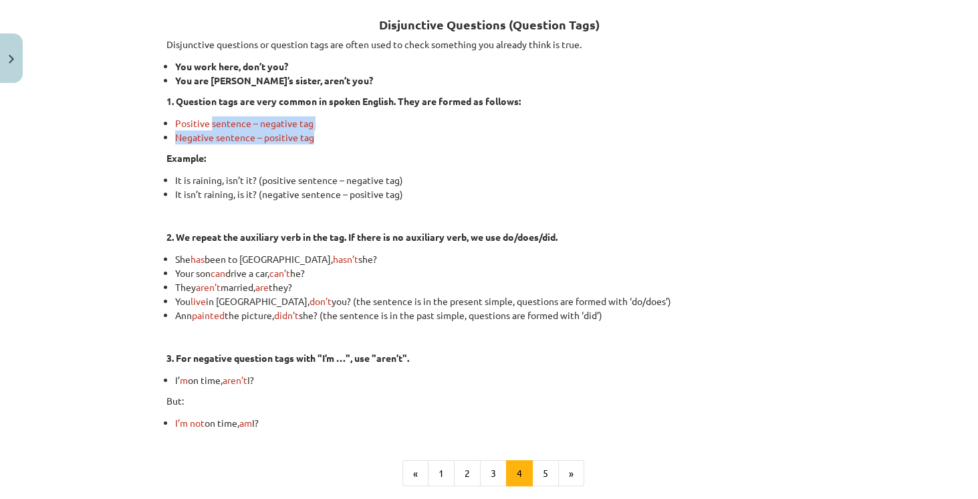
drag, startPoint x: 337, startPoint y: 128, endPoint x: 323, endPoint y: 138, distance: 17.3
click at [329, 136] on ul "Positive sentence – negative tag Negative sentence – positive tag" at bounding box center [490, 130] width 646 height 28
click at [286, 160] on p "Example:" at bounding box center [490, 158] width 646 height 14
click at [352, 162] on div "Disjunctive Questions (Question Tags) Disjunctive questions or question tags ar…" at bounding box center [490, 215] width 646 height 429
drag, startPoint x: 175, startPoint y: 231, endPoint x: 237, endPoint y: 218, distance: 63.0
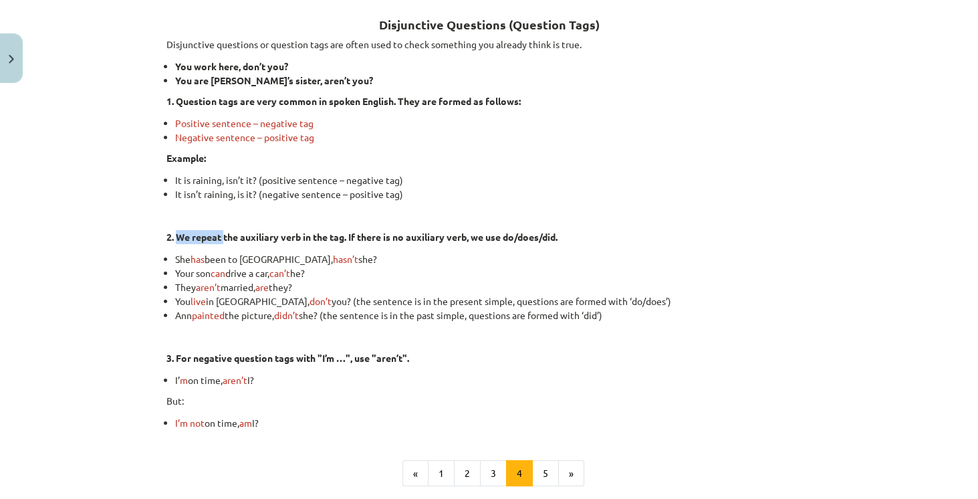
click at [222, 225] on div "Disjunctive Questions (Question Tags) Disjunctive questions or question tags ar…" at bounding box center [490, 215] width 646 height 429
click at [490, 466] on button "3" at bounding box center [493, 473] width 27 height 27
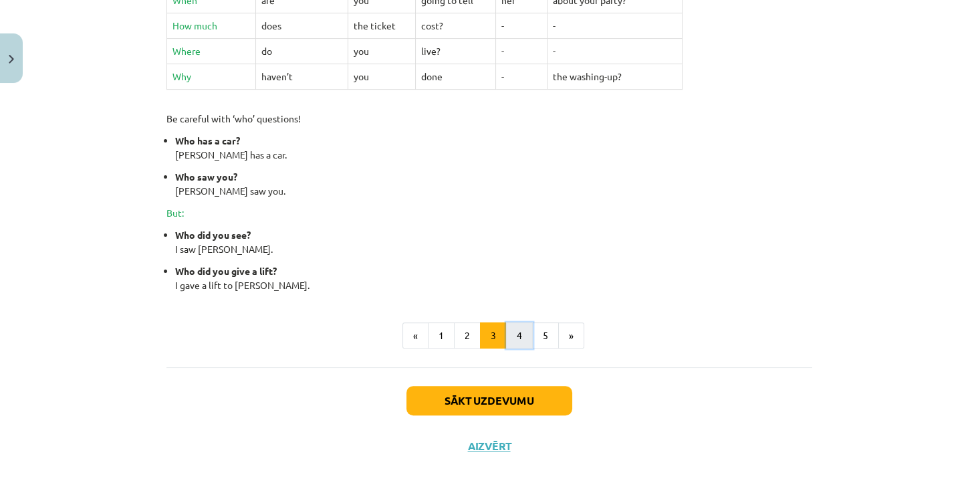
click at [509, 331] on button "4" at bounding box center [519, 335] width 27 height 27
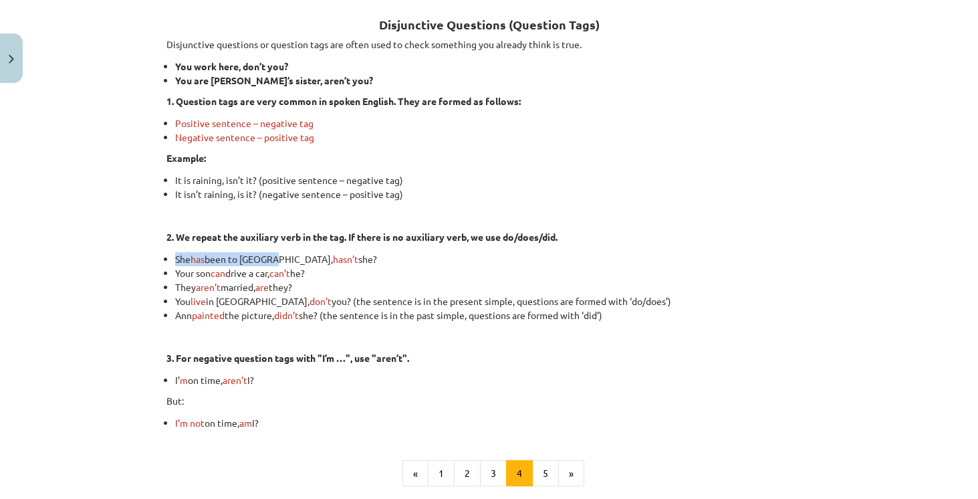
drag, startPoint x: 173, startPoint y: 259, endPoint x: 280, endPoint y: 249, distance: 108.1
click at [278, 255] on li "She has been to Germany, hasn’t she?" at bounding box center [493, 259] width 637 height 14
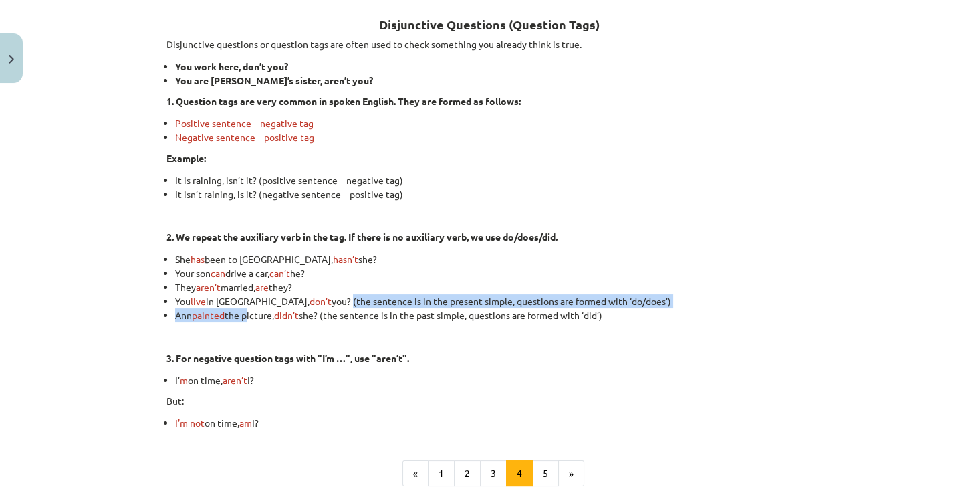
drag, startPoint x: 241, startPoint y: 310, endPoint x: 284, endPoint y: 304, distance: 42.7
click at [284, 304] on ul "She has been to Germany, hasn’t she? Your son can drive a car, can’t he? They a…" at bounding box center [490, 287] width 646 height 70
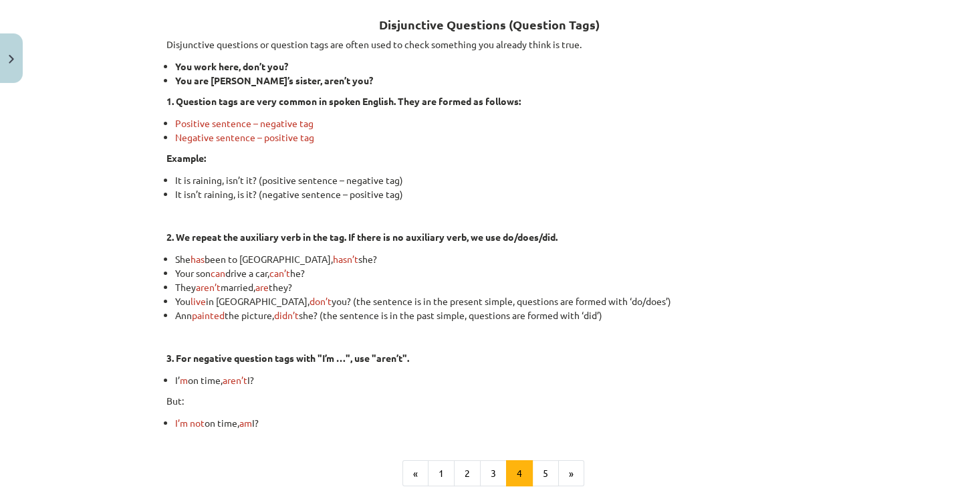
click at [407, 331] on p at bounding box center [490, 336] width 646 height 14
click at [540, 465] on button "5" at bounding box center [545, 473] width 27 height 27
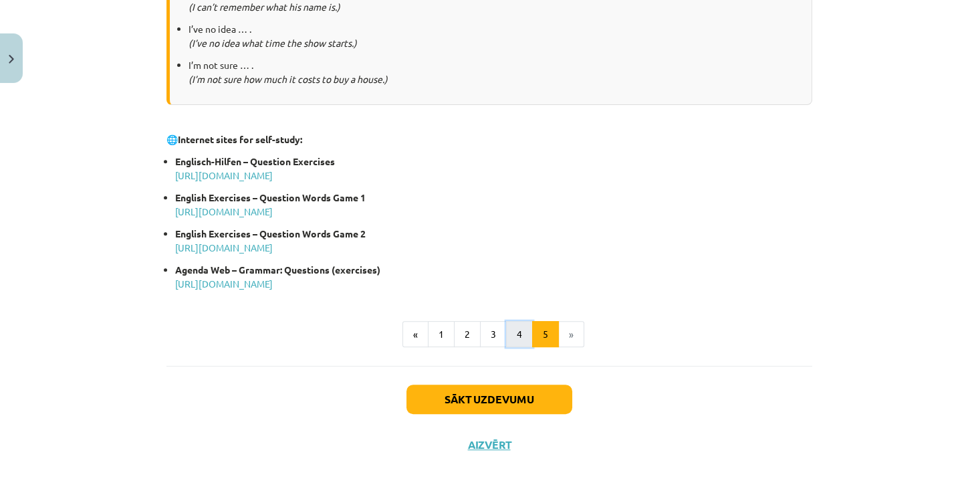
click at [515, 338] on button "4" at bounding box center [519, 334] width 27 height 27
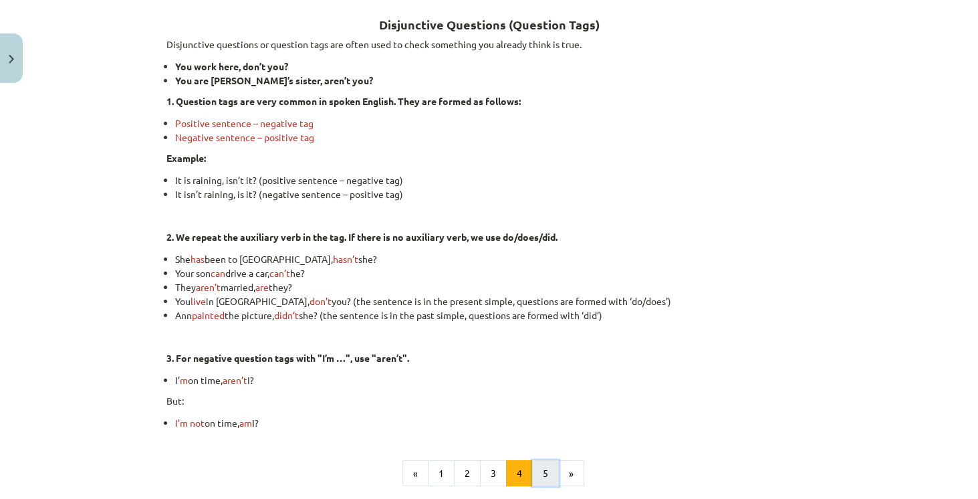
click at [543, 471] on button "5" at bounding box center [545, 473] width 27 height 27
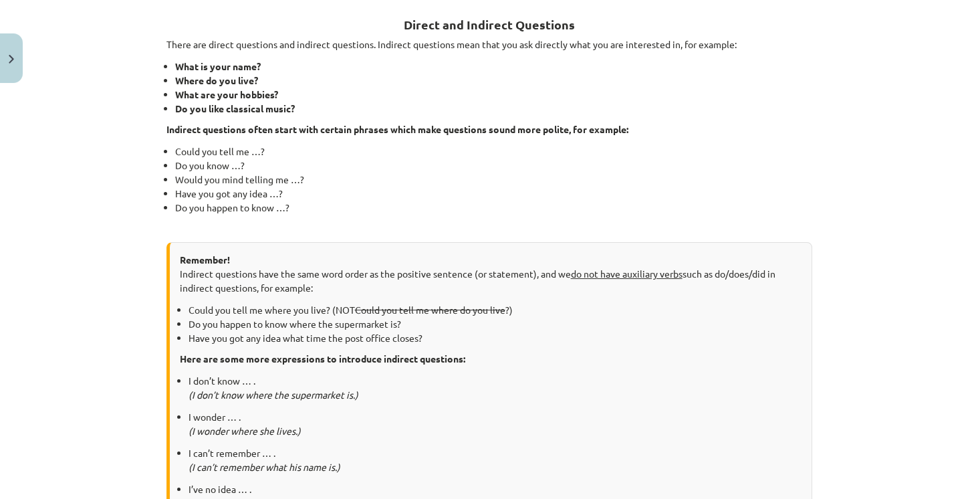
click at [314, 94] on li "What are your hobbies?" at bounding box center [493, 95] width 637 height 14
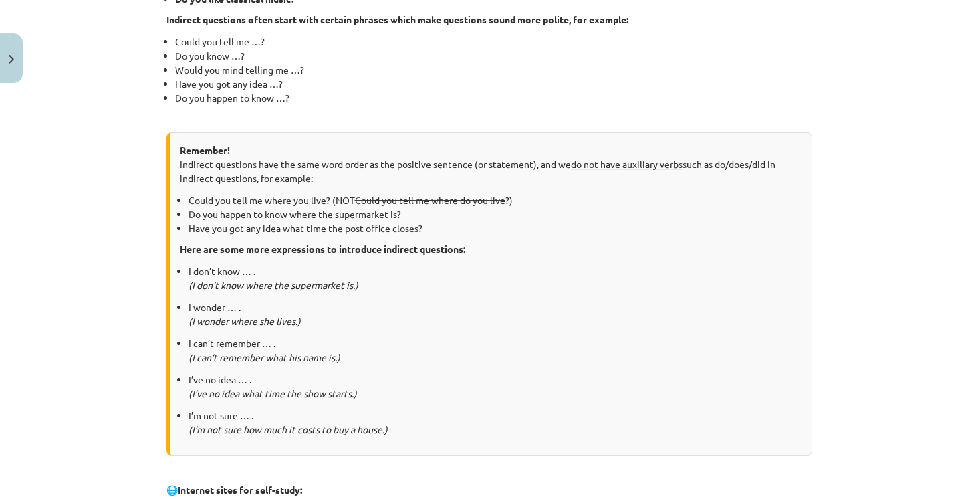
scroll to position [353, 0]
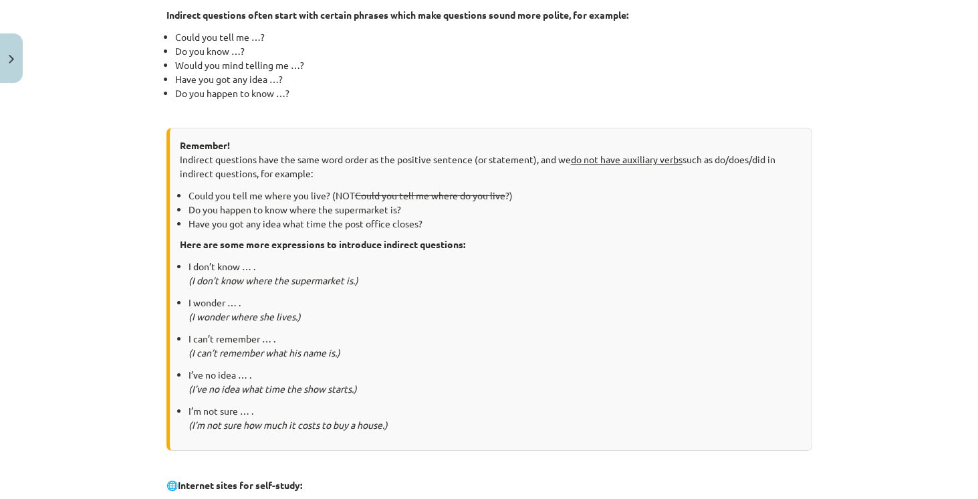
click at [666, 232] on div "Remember! Indirect questions have the same word order as the positive sentence …" at bounding box center [490, 289] width 646 height 323
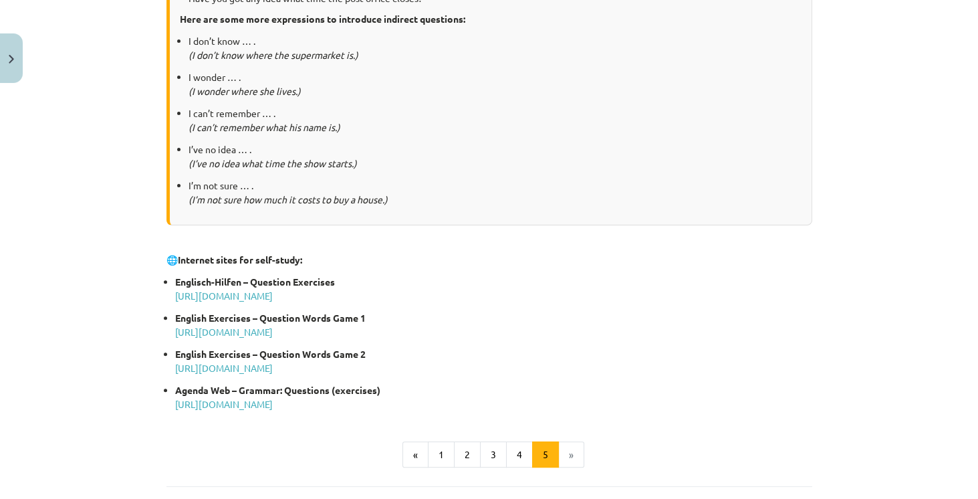
scroll to position [582, 0]
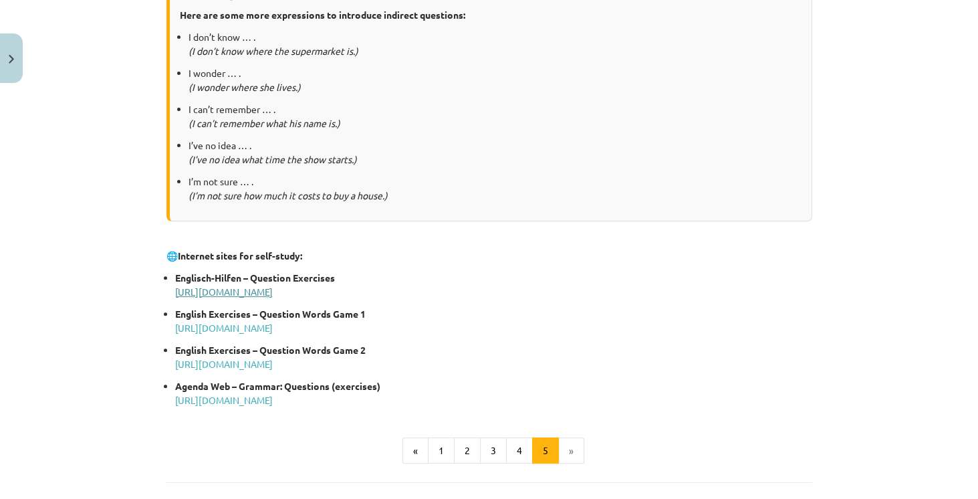
click at [273, 287] on link "http://www.englisch-hilfen.de/en/exercises_list/fragen.htm" at bounding box center [224, 292] width 98 height 12
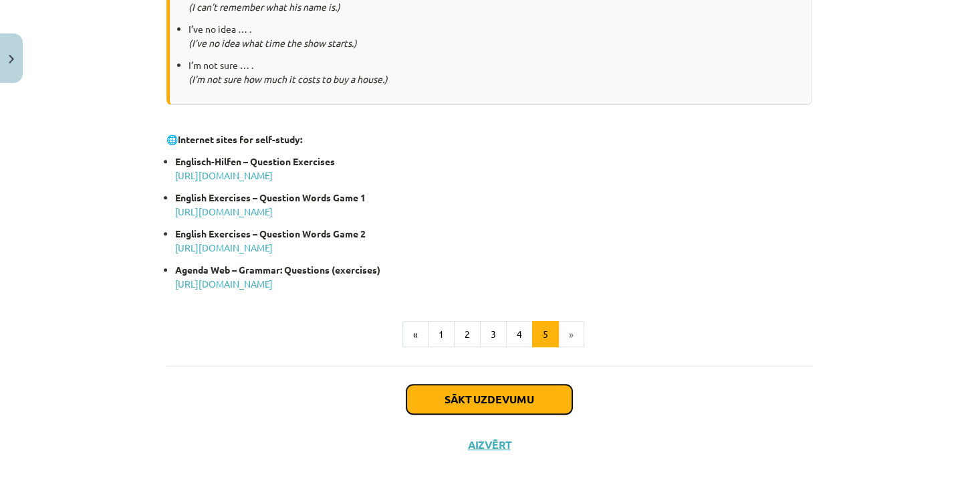
click at [515, 402] on button "Sākt uzdevumu" at bounding box center [490, 399] width 166 height 29
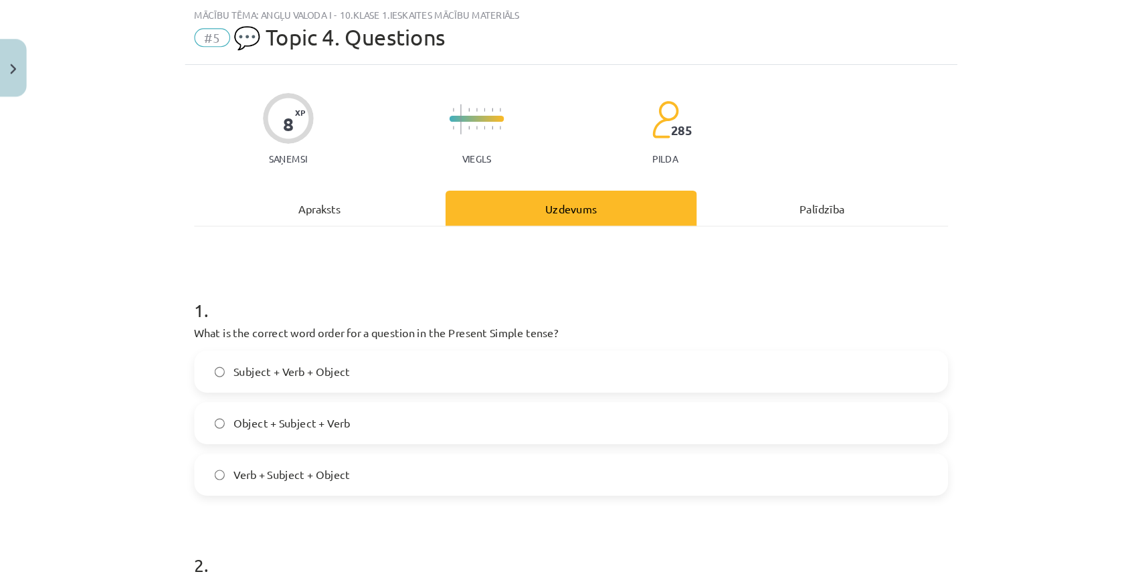
scroll to position [33, 0]
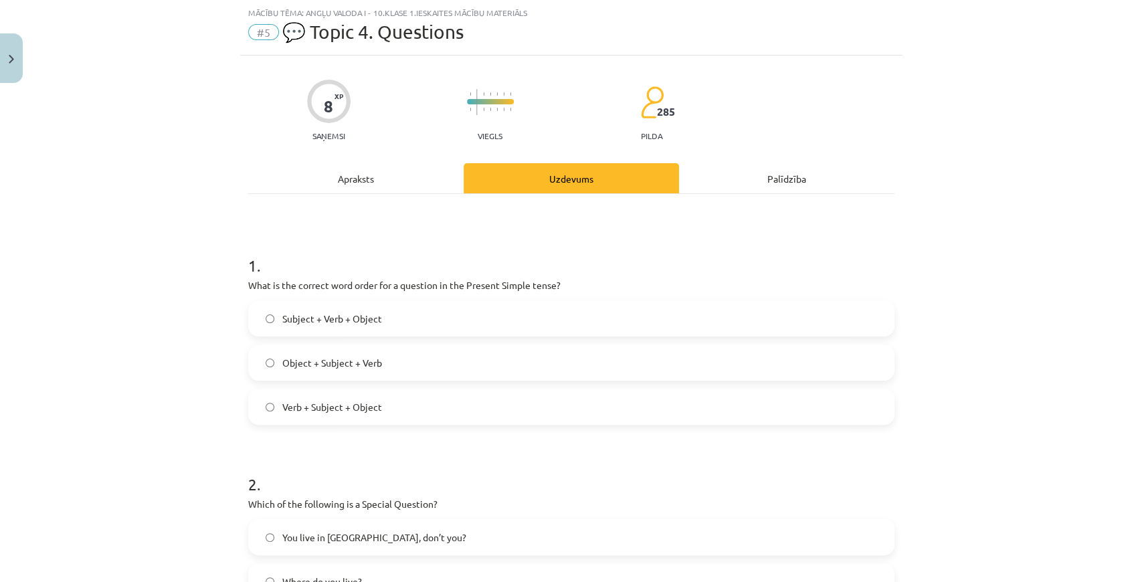
click at [377, 169] on div "Apraksts" at bounding box center [355, 178] width 215 height 30
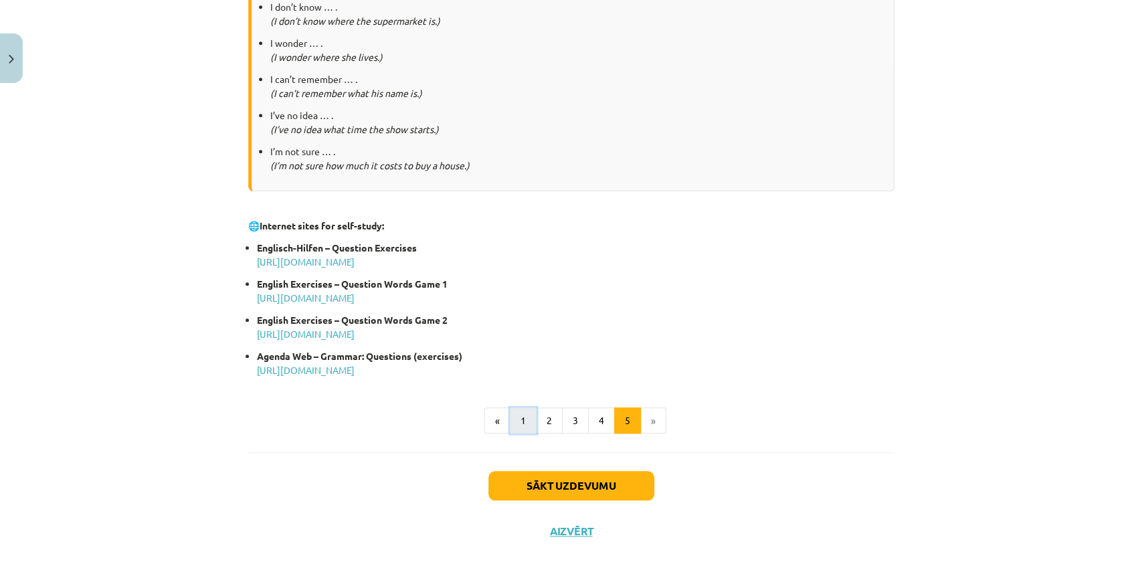
click at [514, 417] on button "1" at bounding box center [523, 420] width 27 height 27
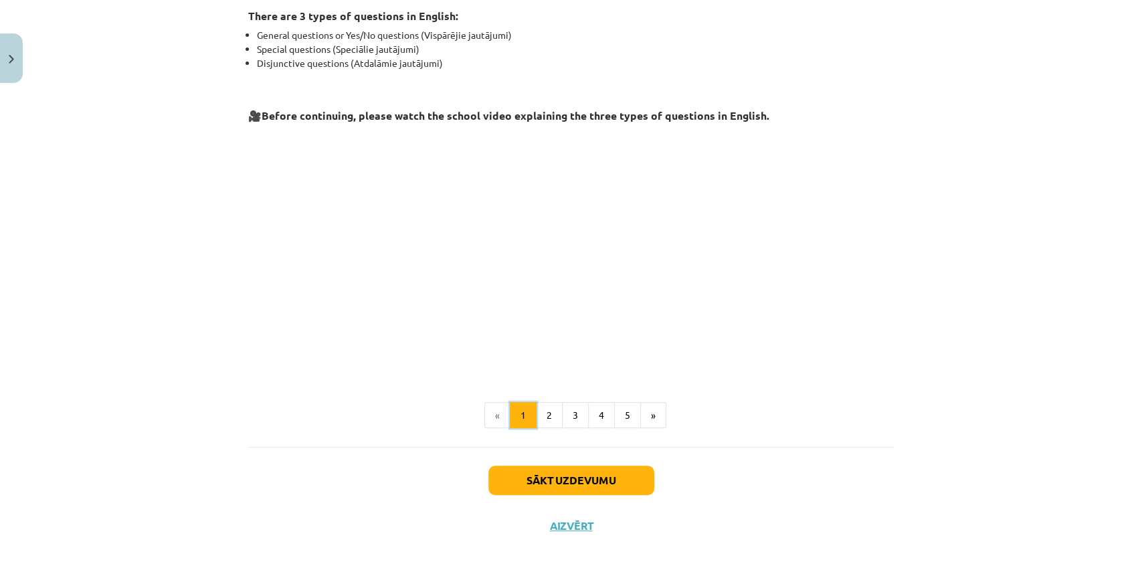
scroll to position [238, 0]
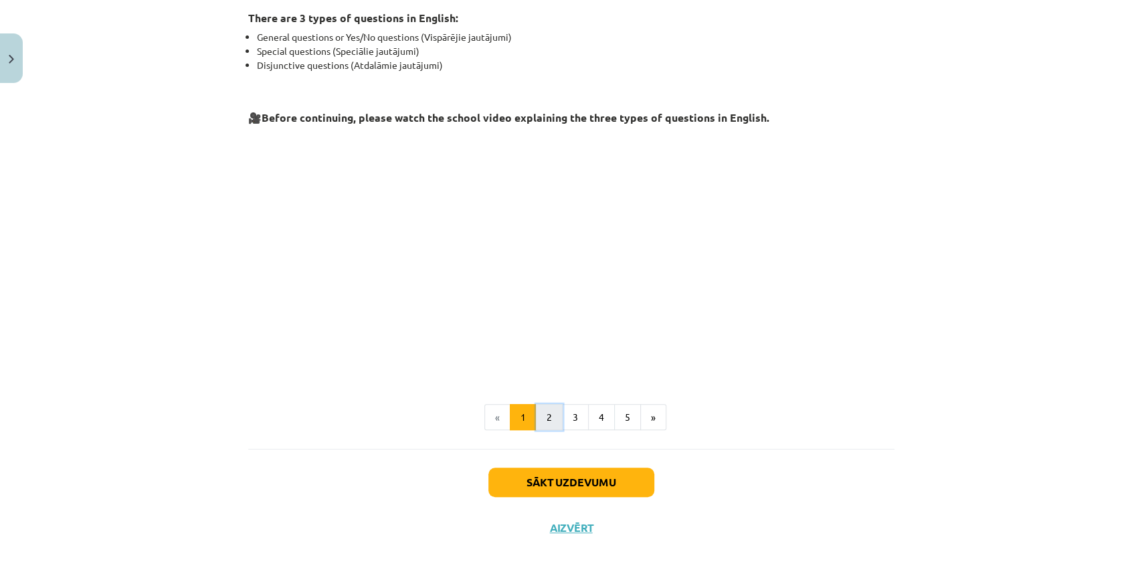
click at [555, 415] on button "2" at bounding box center [549, 417] width 27 height 27
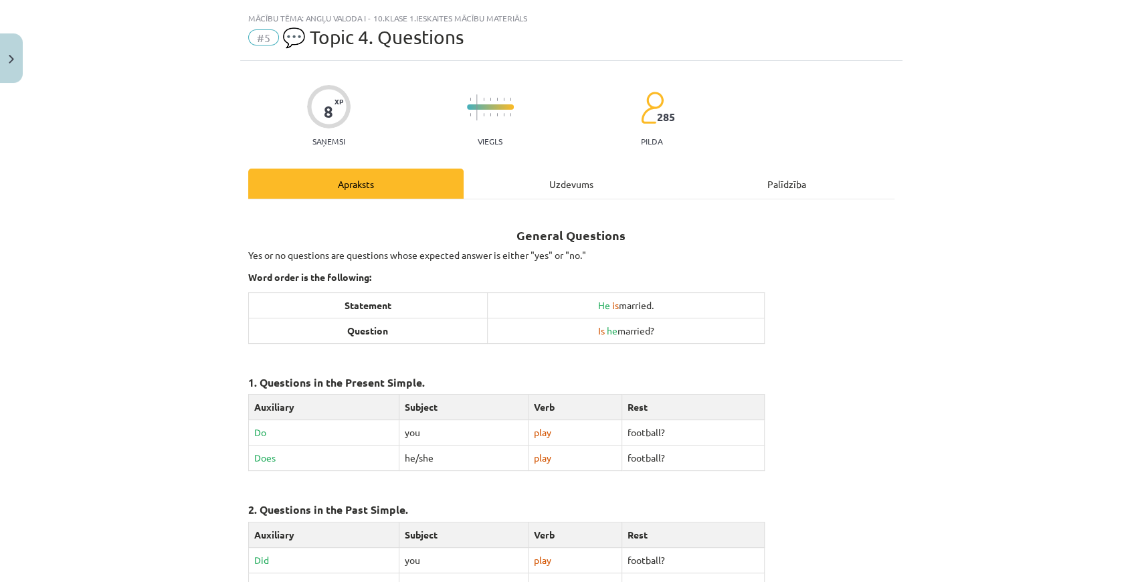
scroll to position [0, 0]
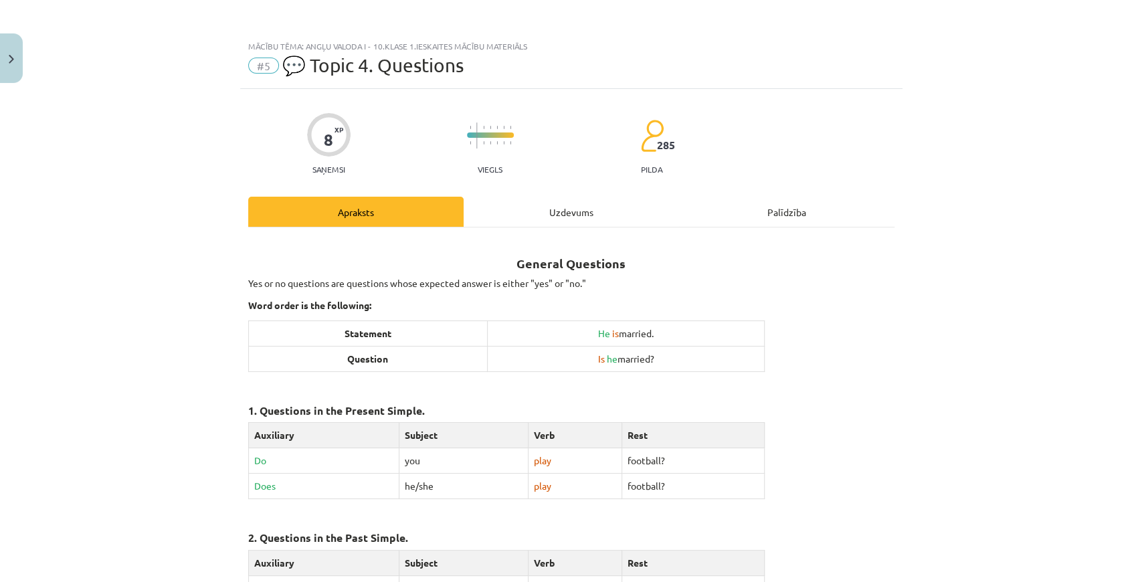
click at [538, 219] on div "Uzdevums" at bounding box center [570, 212] width 215 height 30
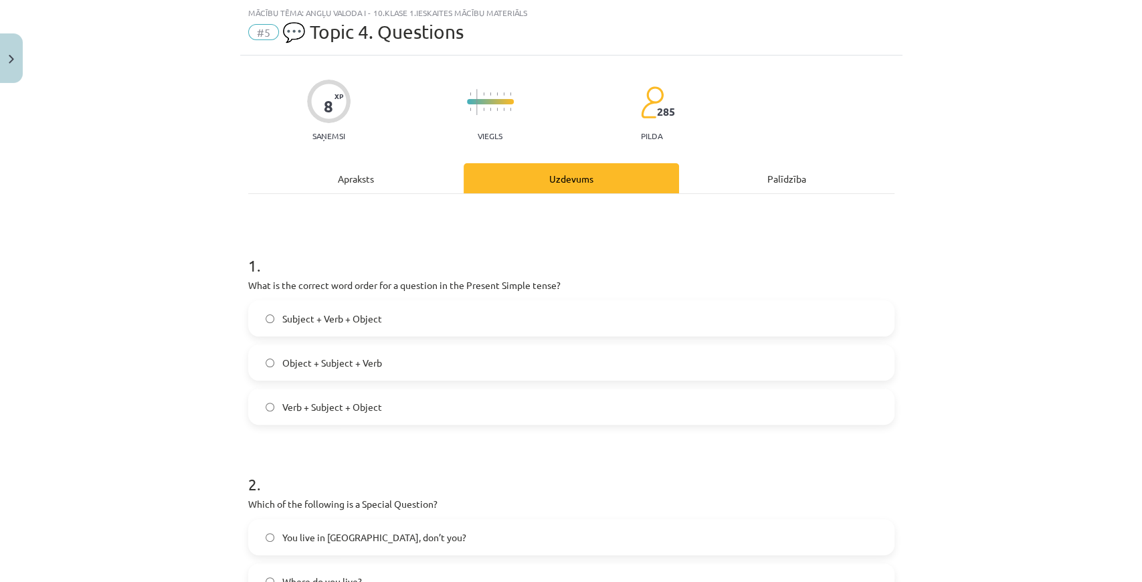
click at [427, 320] on label "Subject + Verb + Object" at bounding box center [570, 318] width 643 height 33
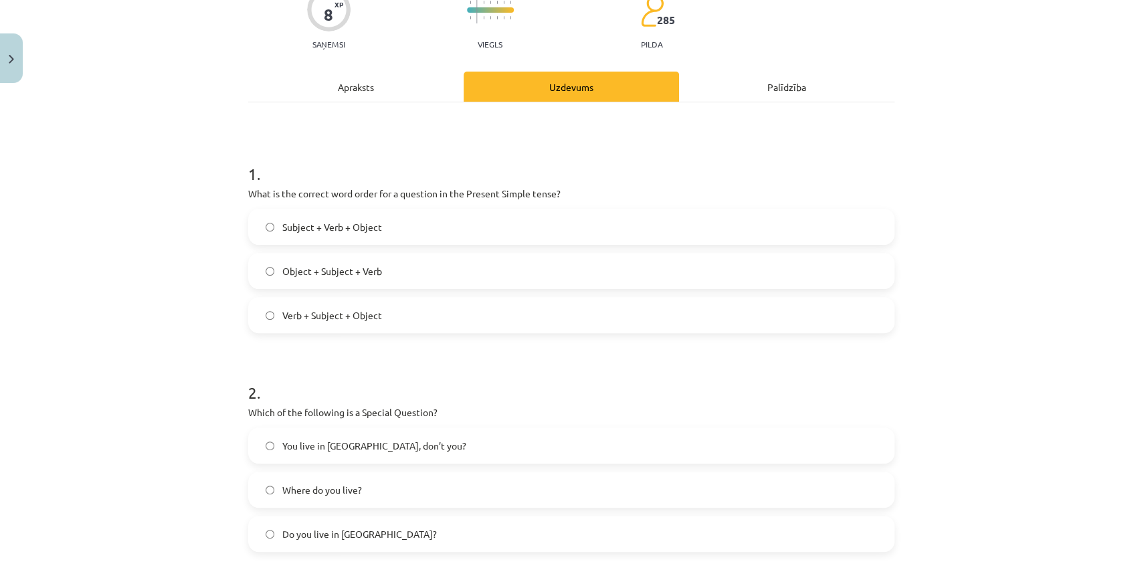
scroll to position [211, 0]
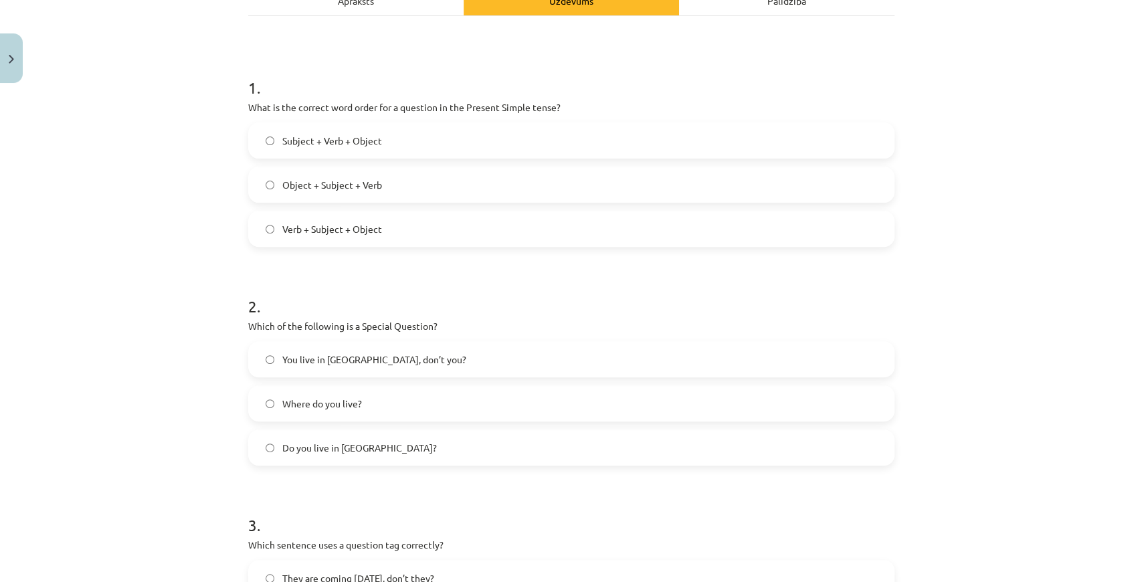
click at [1048, 124] on div "Mācību tēma: Angļu valoda i - 10.klase 1.ieskaites mācību materiāls #5 💬 Topic …" at bounding box center [571, 291] width 1142 height 582
drag, startPoint x: 1057, startPoint y: 61, endPoint x: 1063, endPoint y: 9, distance: 51.8
click at [1058, 56] on div "Mācību tēma: Angļu valoda i - 10.klase 1.ieskaites mācību materiāls #5 💬 Topic …" at bounding box center [571, 291] width 1142 height 582
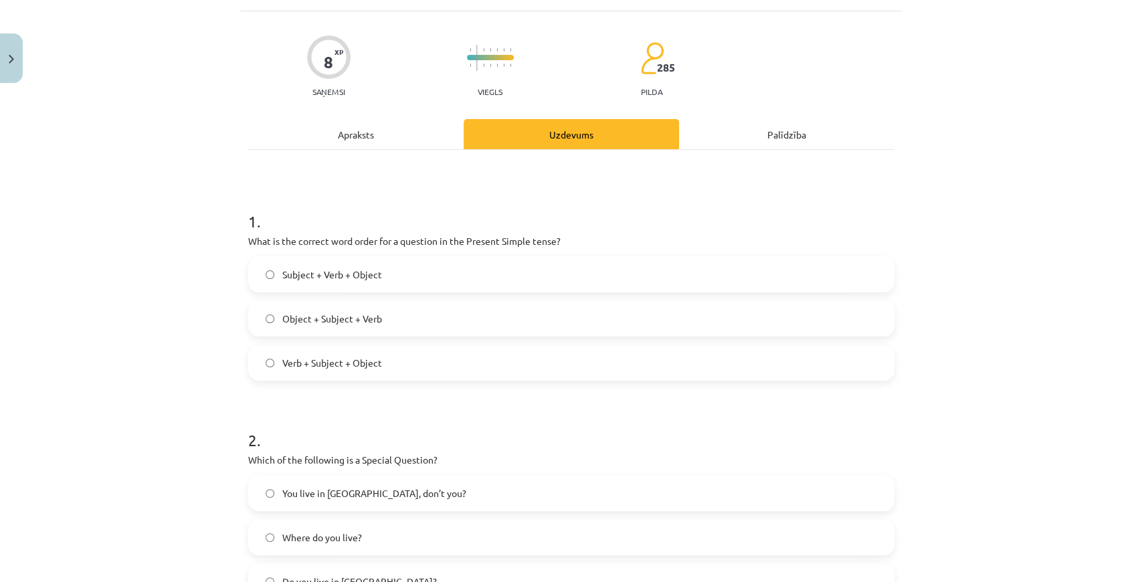
click at [370, 125] on div "Apraksts" at bounding box center [355, 134] width 215 height 30
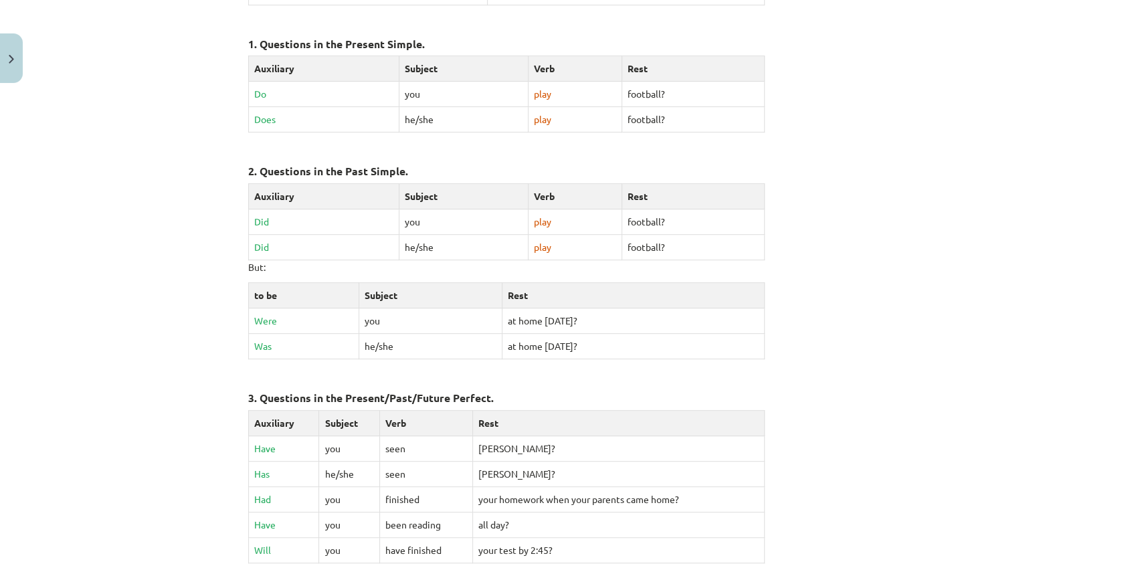
scroll to position [550, 0]
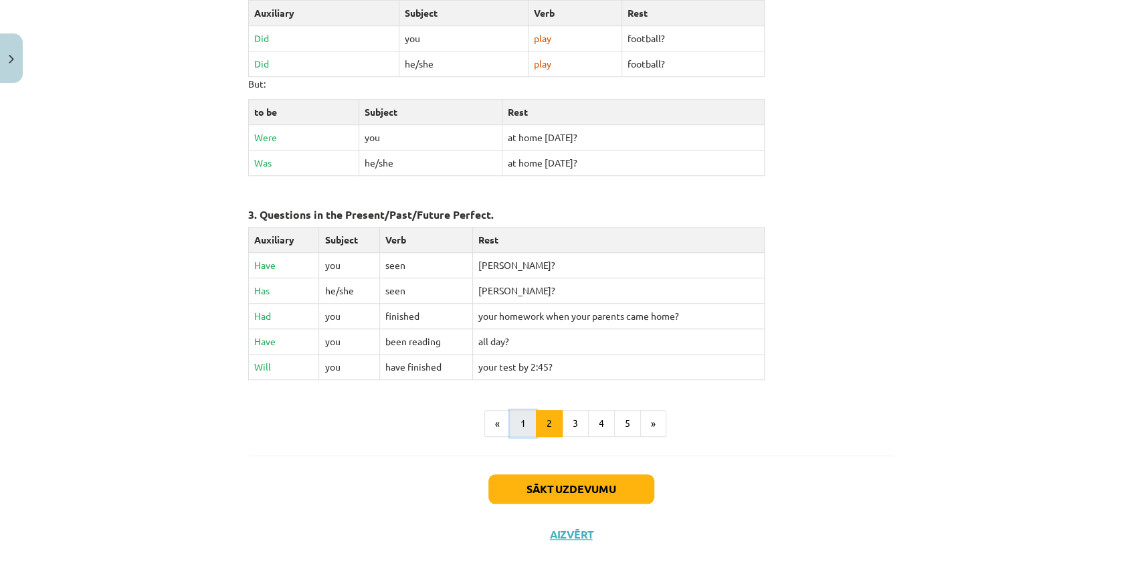
click at [526, 412] on button "1" at bounding box center [523, 423] width 27 height 27
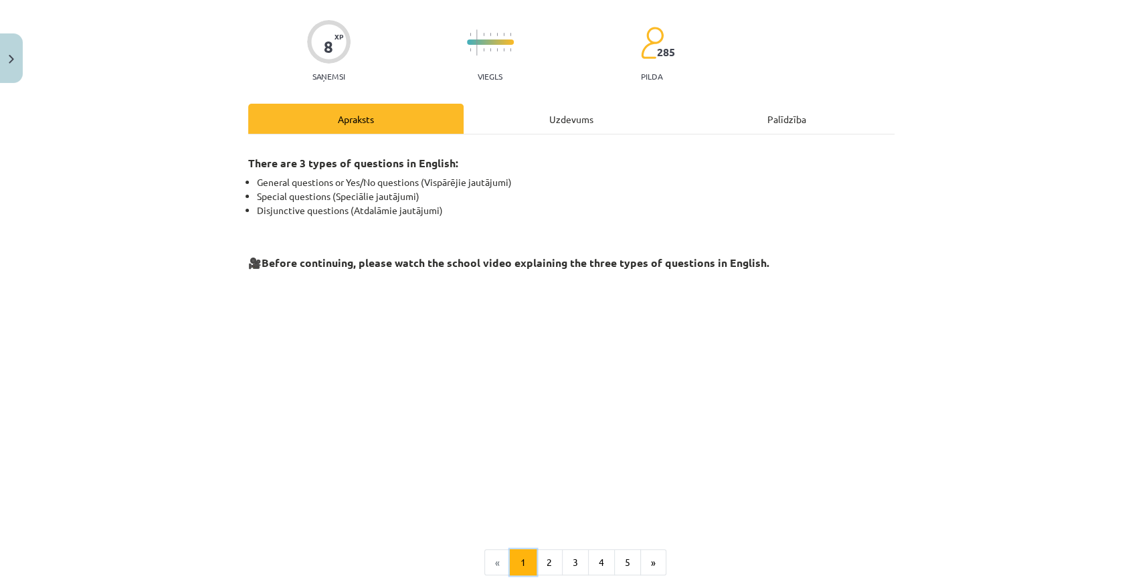
scroll to position [238, 0]
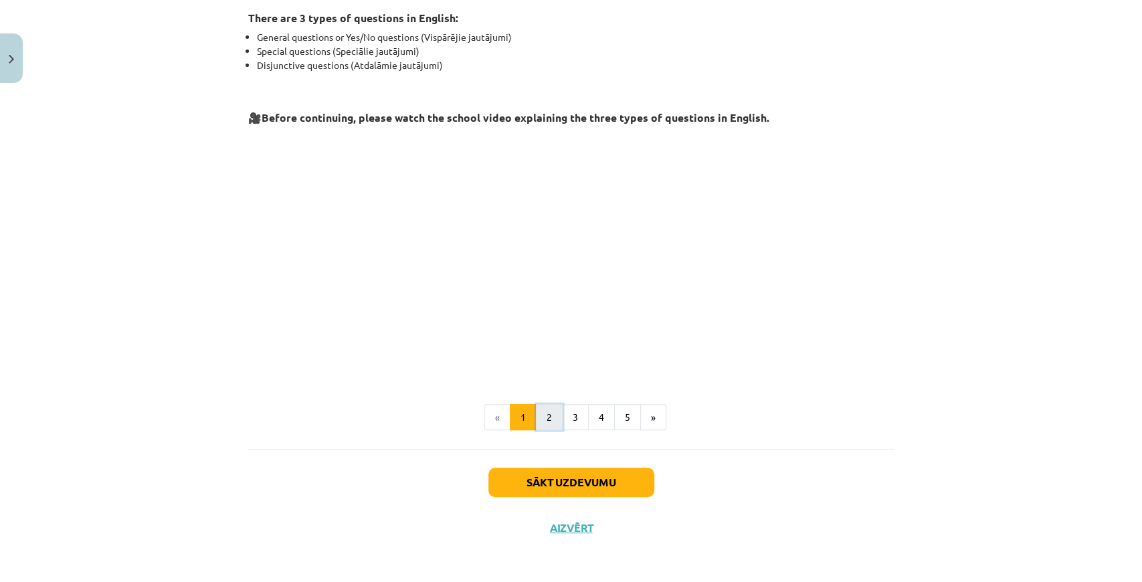
click at [555, 419] on button "2" at bounding box center [549, 417] width 27 height 27
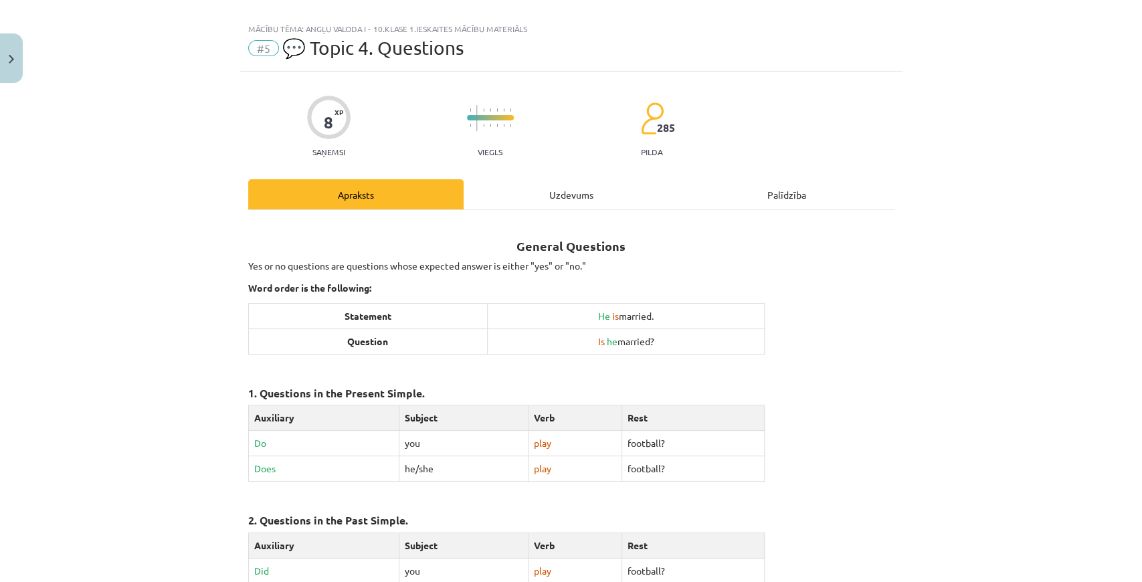
scroll to position [0, 0]
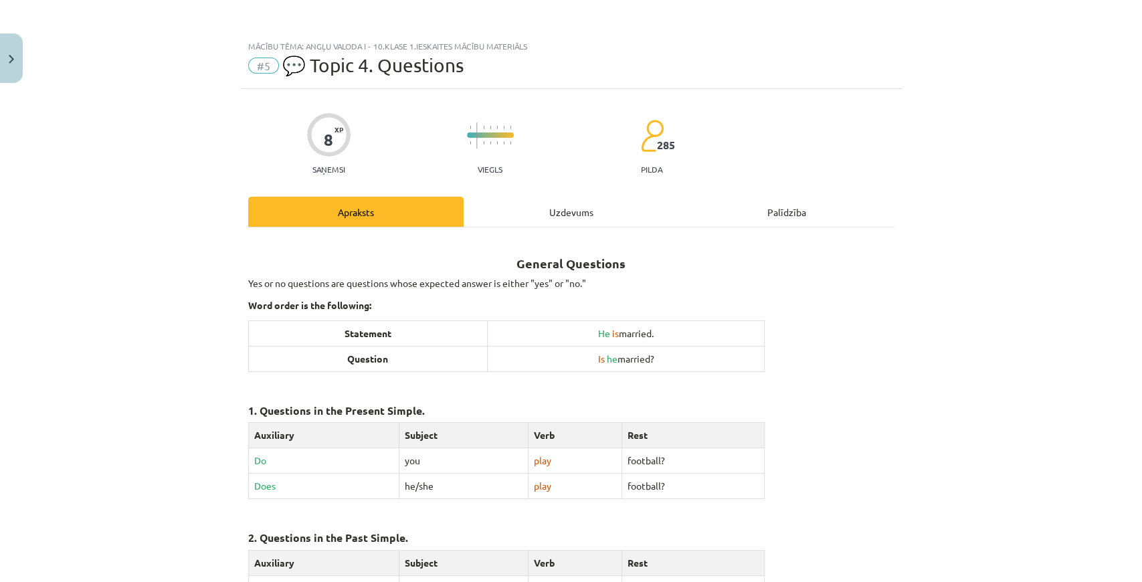
click at [536, 199] on div "Uzdevums" at bounding box center [570, 212] width 215 height 30
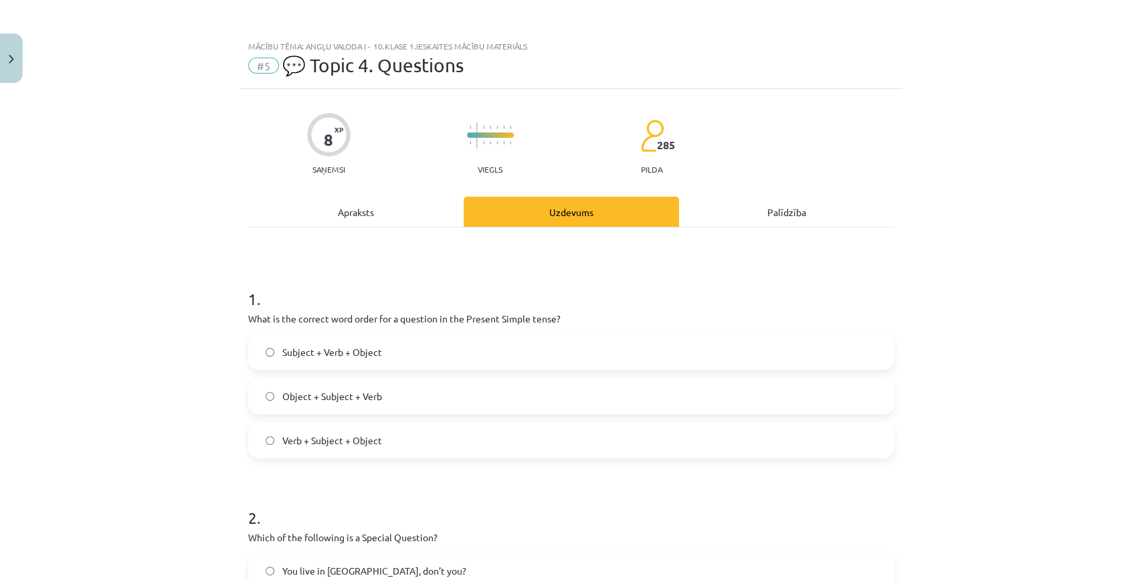
scroll to position [33, 0]
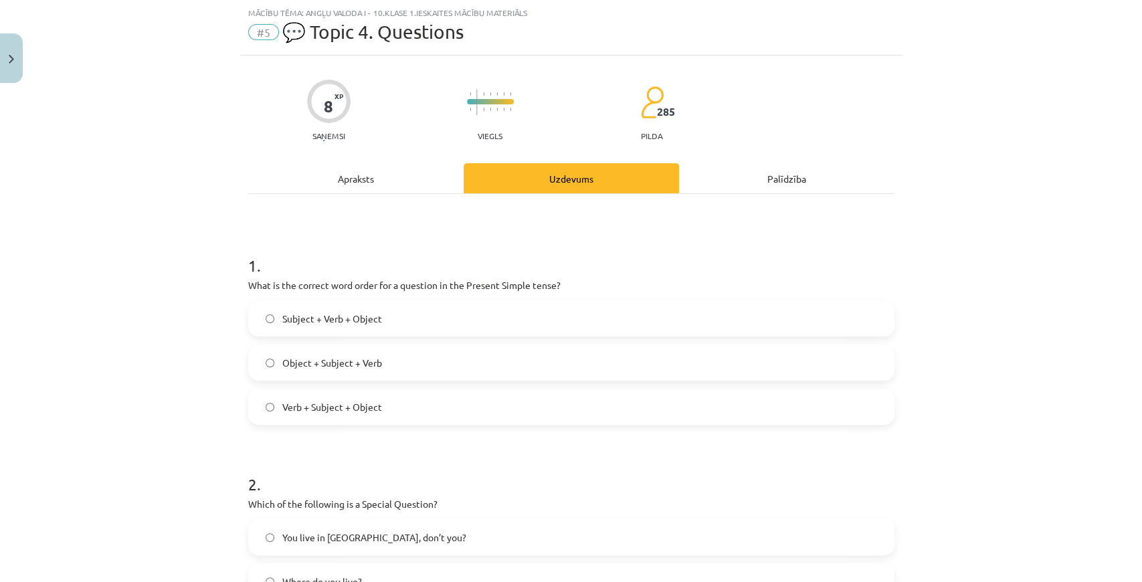
click at [398, 185] on div "Apraksts" at bounding box center [355, 178] width 215 height 30
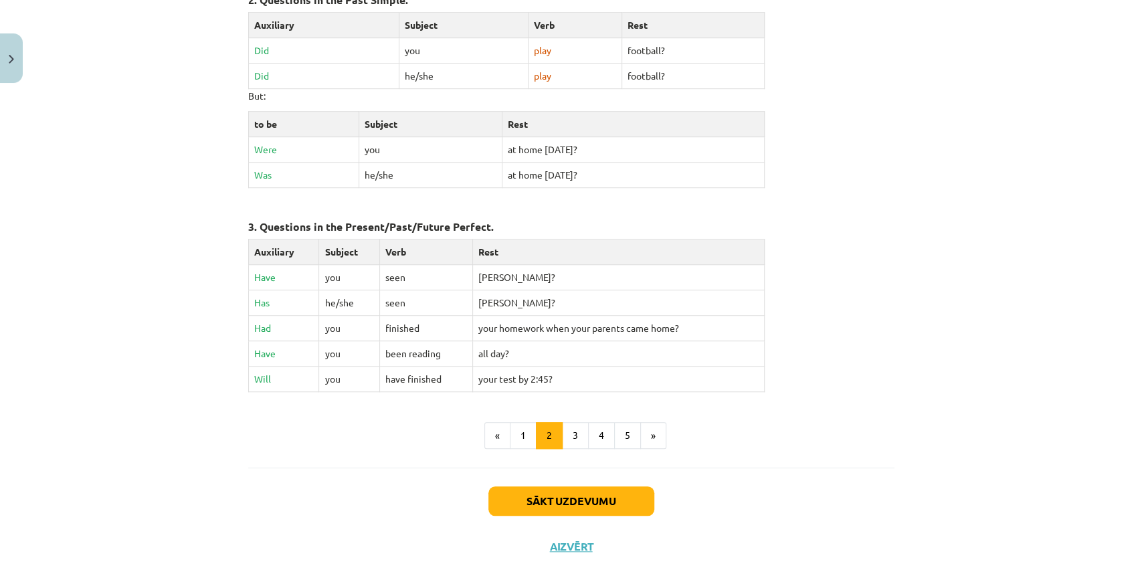
scroll to position [550, 0]
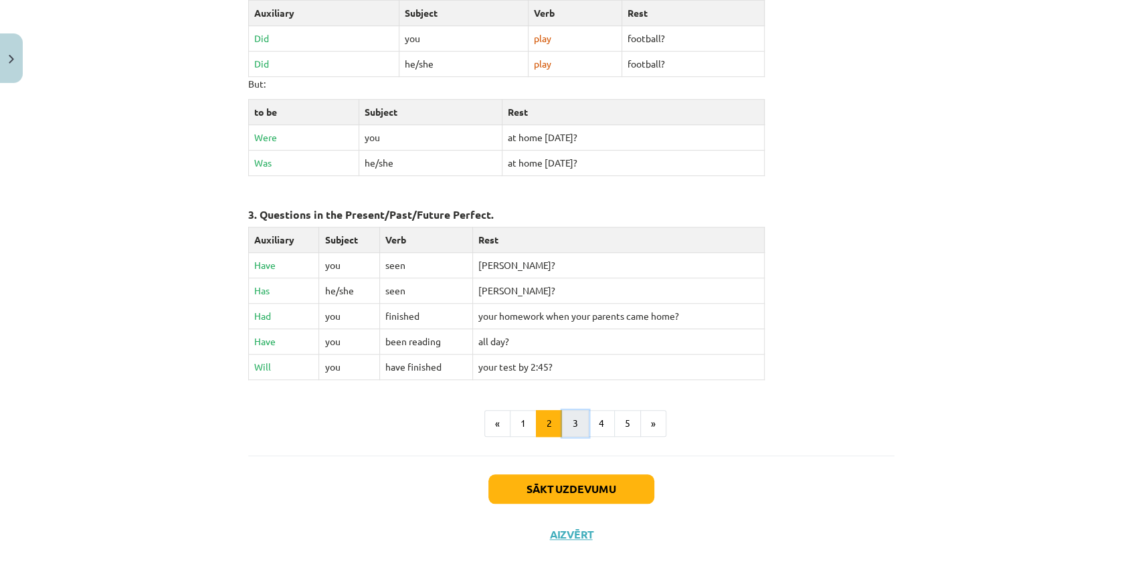
click at [568, 423] on button "3" at bounding box center [575, 423] width 27 height 27
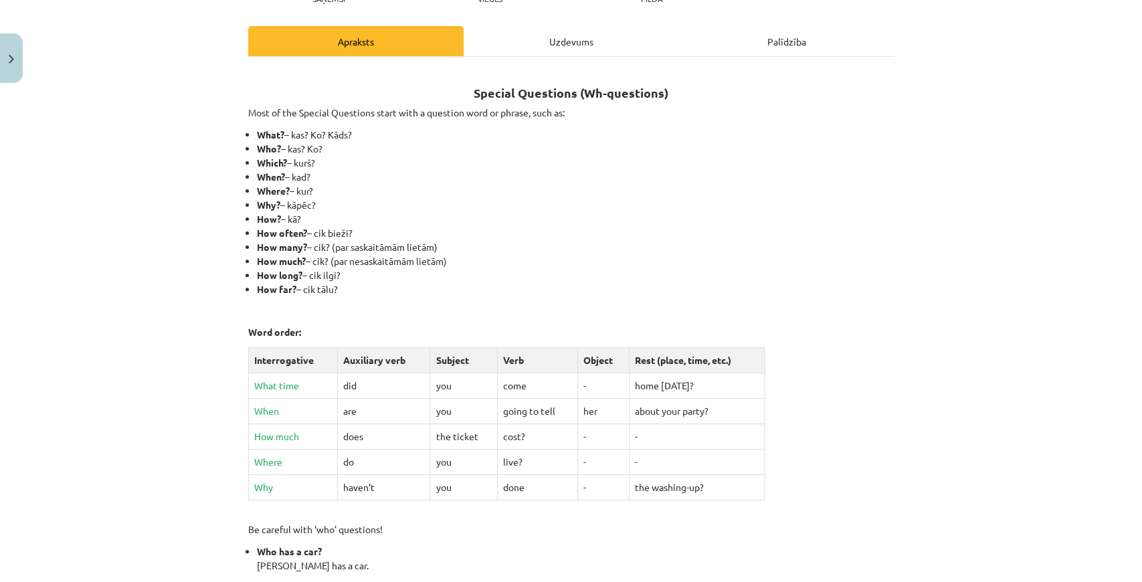
scroll to position [0, 0]
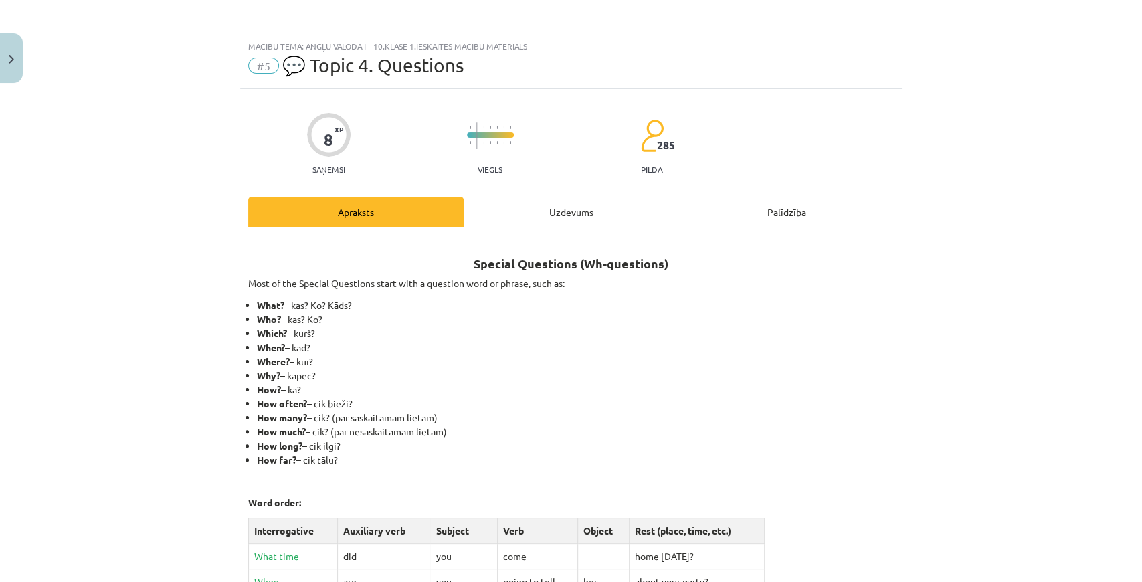
click at [555, 214] on div "Uzdevums" at bounding box center [570, 212] width 215 height 30
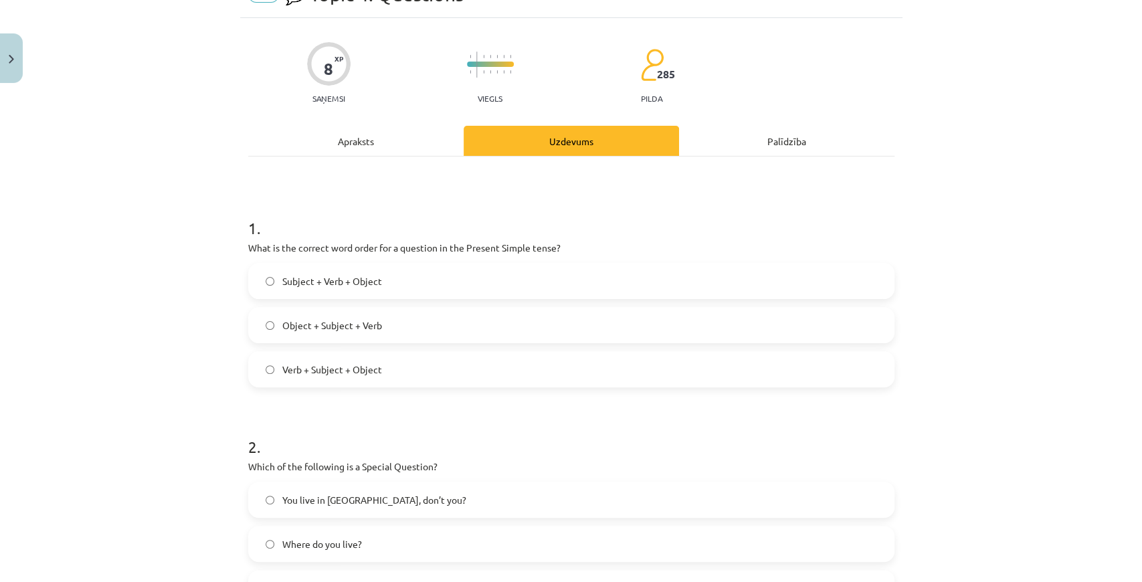
scroll to position [301, 0]
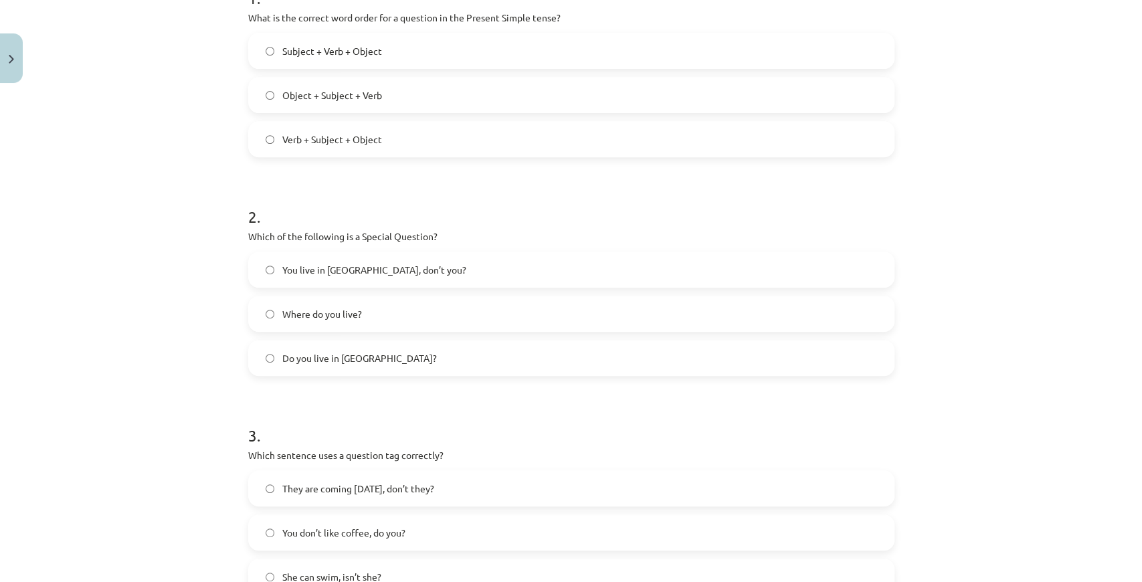
click at [283, 310] on span "Where do you live?" at bounding box center [322, 314] width 80 height 14
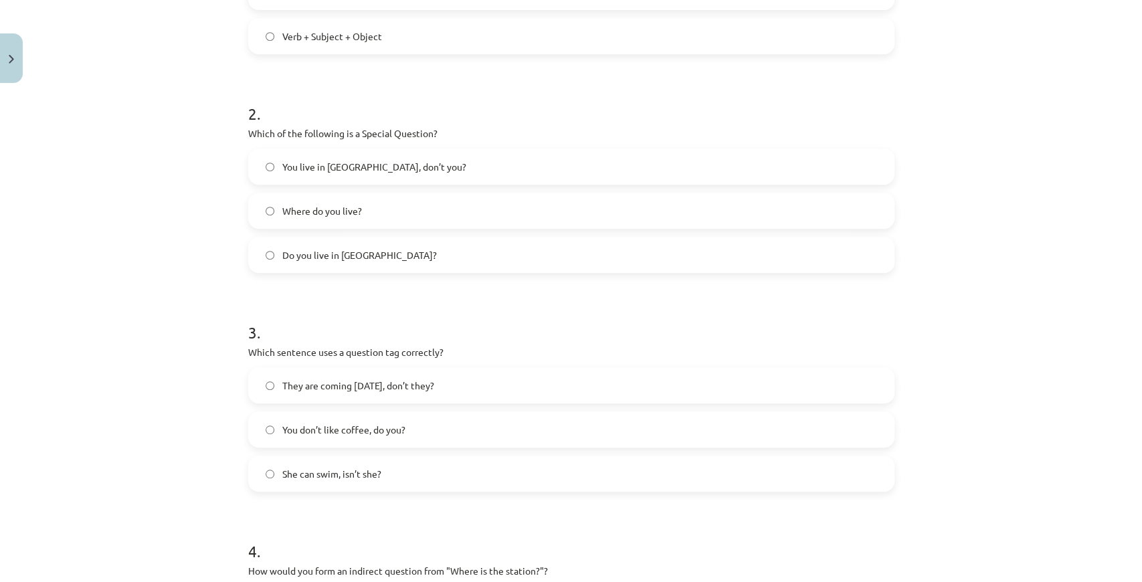
scroll to position [435, 0]
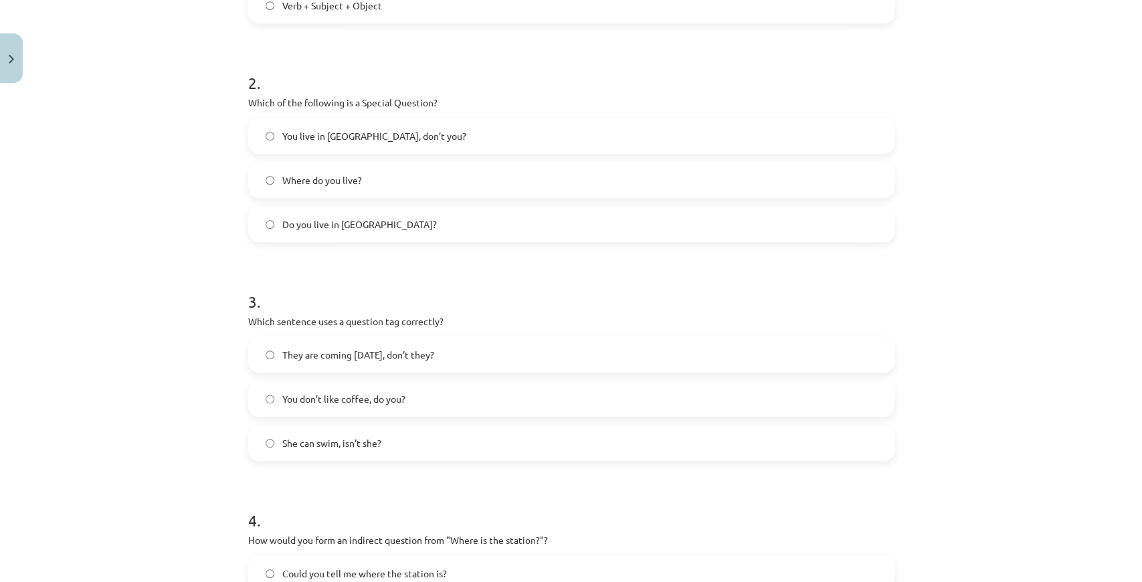
click at [424, 407] on label "You don’t like coffee, do you?" at bounding box center [570, 398] width 643 height 33
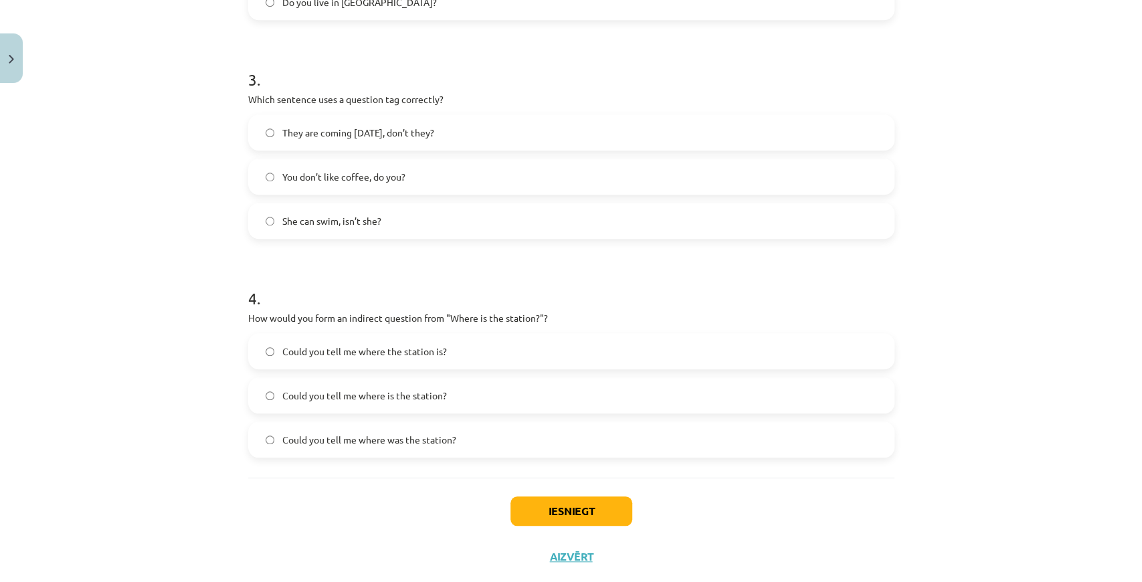
scroll to position [657, 0]
click at [461, 356] on label "Could you tell me where the station is?" at bounding box center [570, 350] width 643 height 33
click at [524, 499] on button "Iesniegt" at bounding box center [571, 510] width 122 height 29
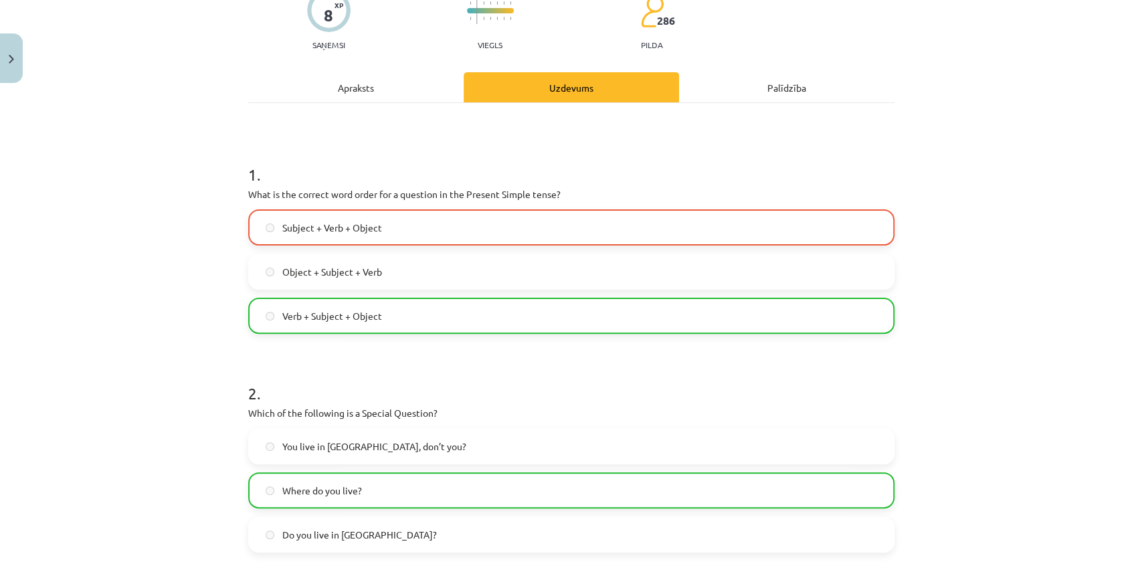
scroll to position [104, 0]
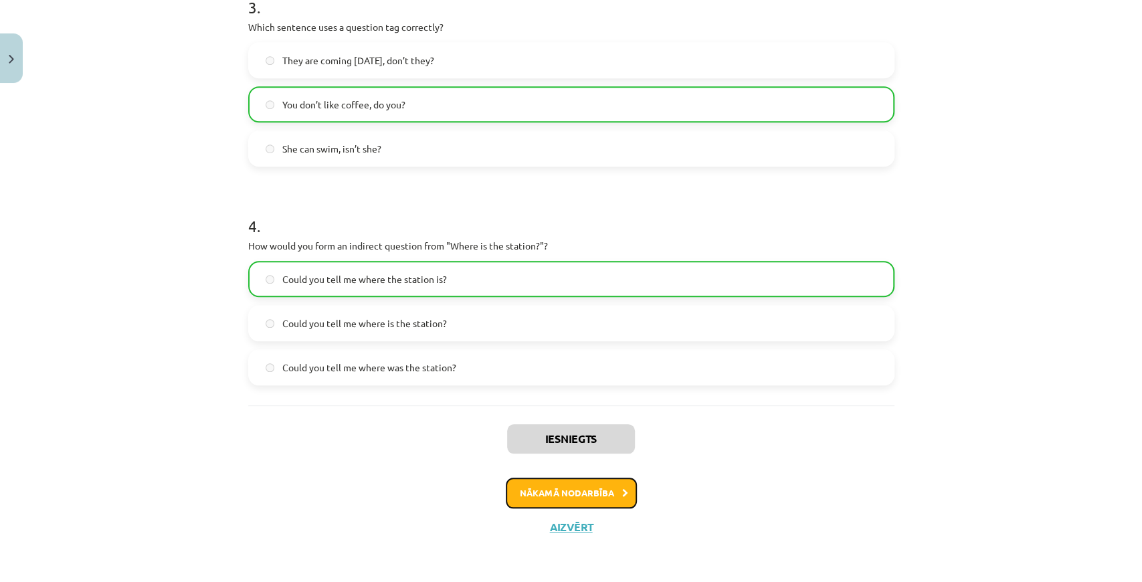
click at [573, 494] on button "Nākamā nodarbība" at bounding box center [571, 492] width 131 height 31
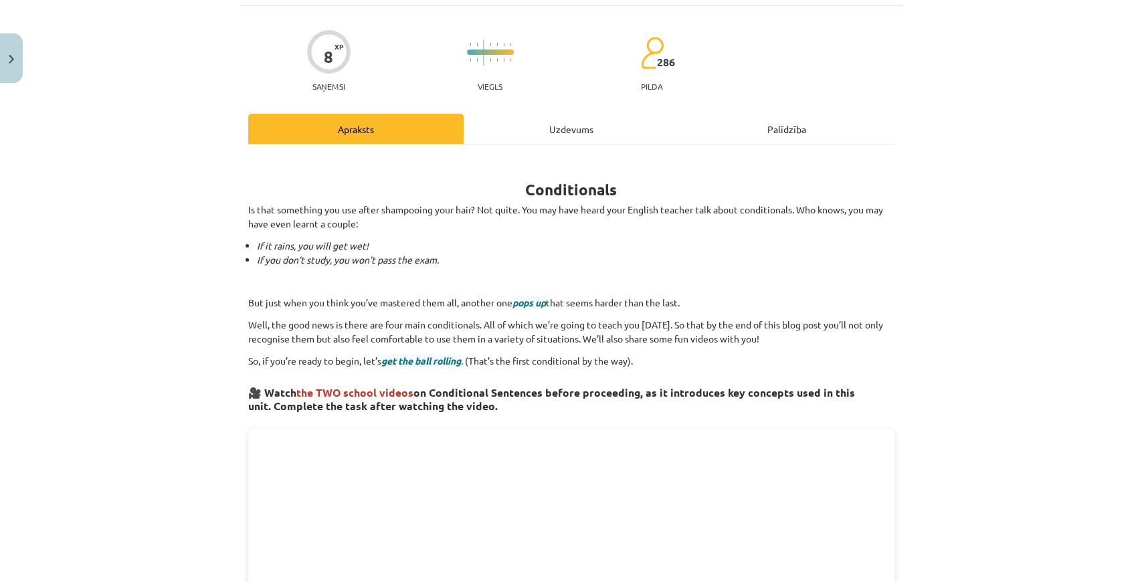
scroll to position [211, 0]
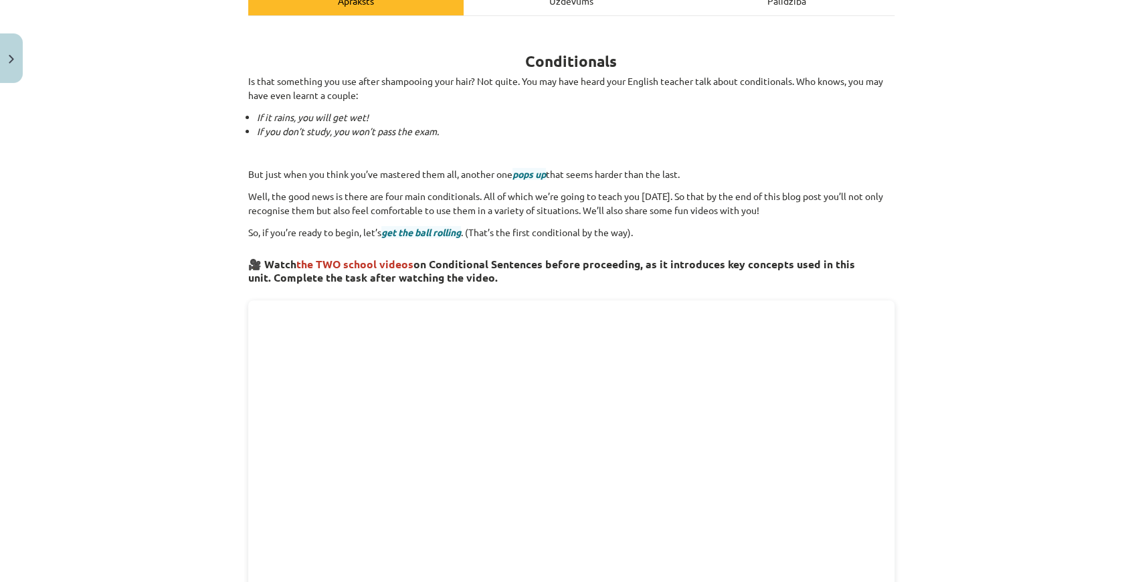
click at [964, 179] on div "Mācību tēma: Angļu valoda i - 10.klase 1.ieskaites mācību materiāls #6 📝 Topic …" at bounding box center [571, 291] width 1142 height 582
